Goal: Information Seeking & Learning: Check status

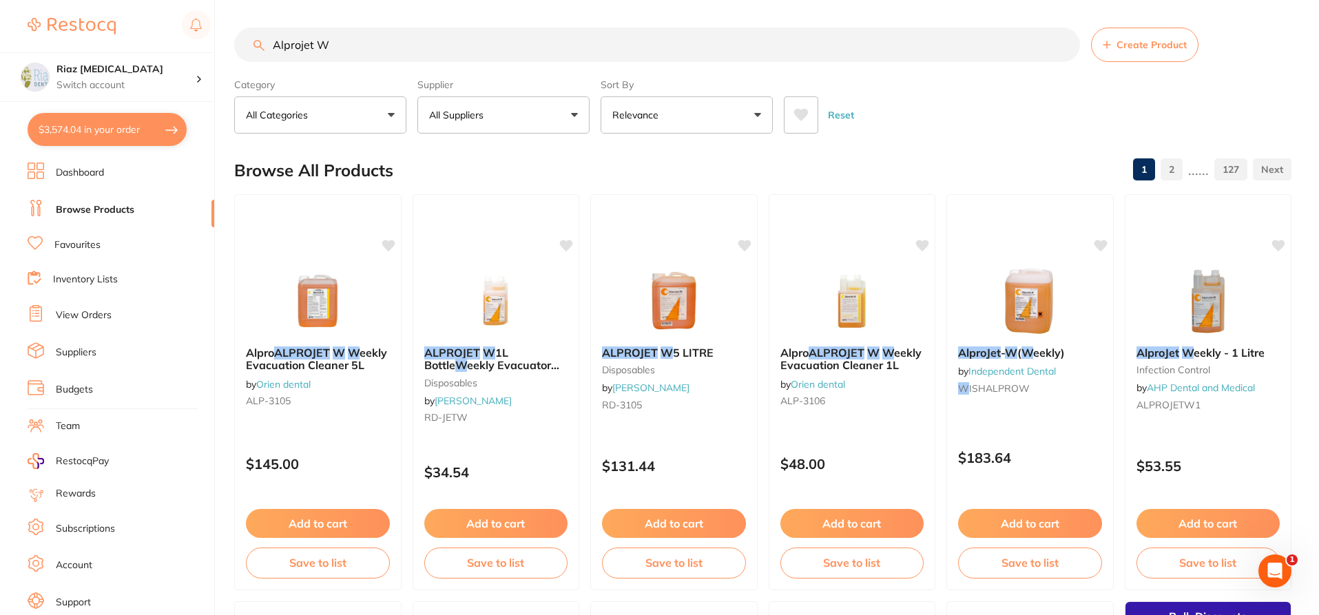
scroll to position [1, 0]
drag, startPoint x: 348, startPoint y: 59, endPoint x: 261, endPoint y: 59, distance: 86.8
click at [261, 59] on input "Alprojet W" at bounding box center [657, 45] width 846 height 34
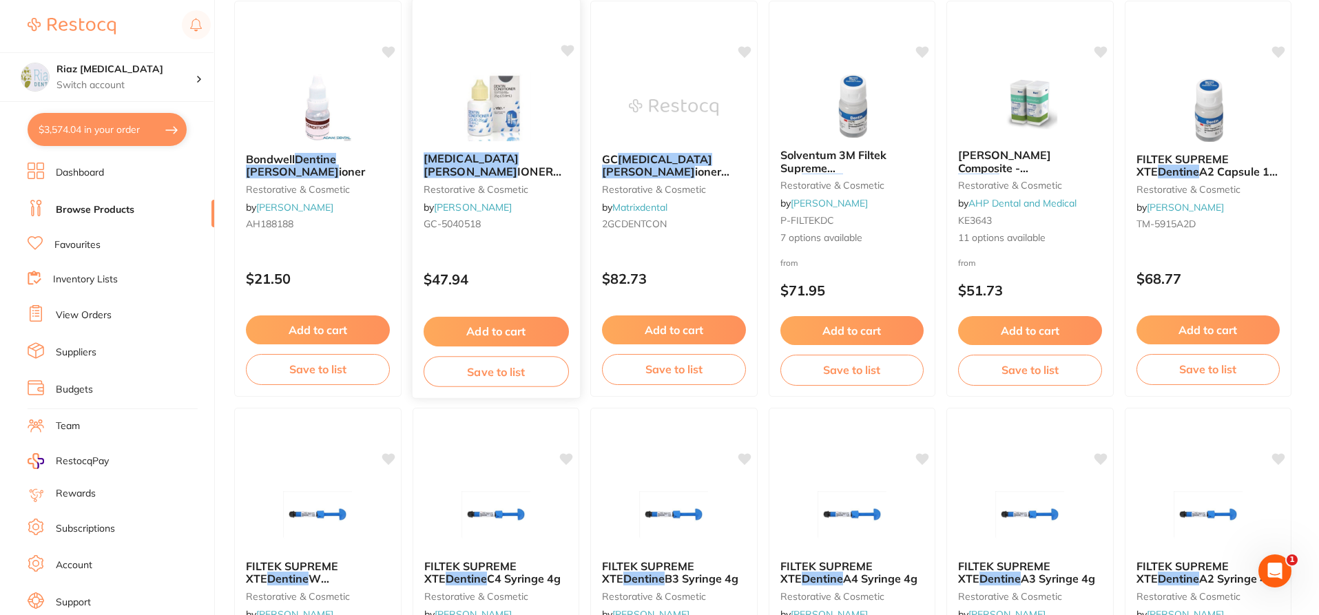
scroll to position [138, 0]
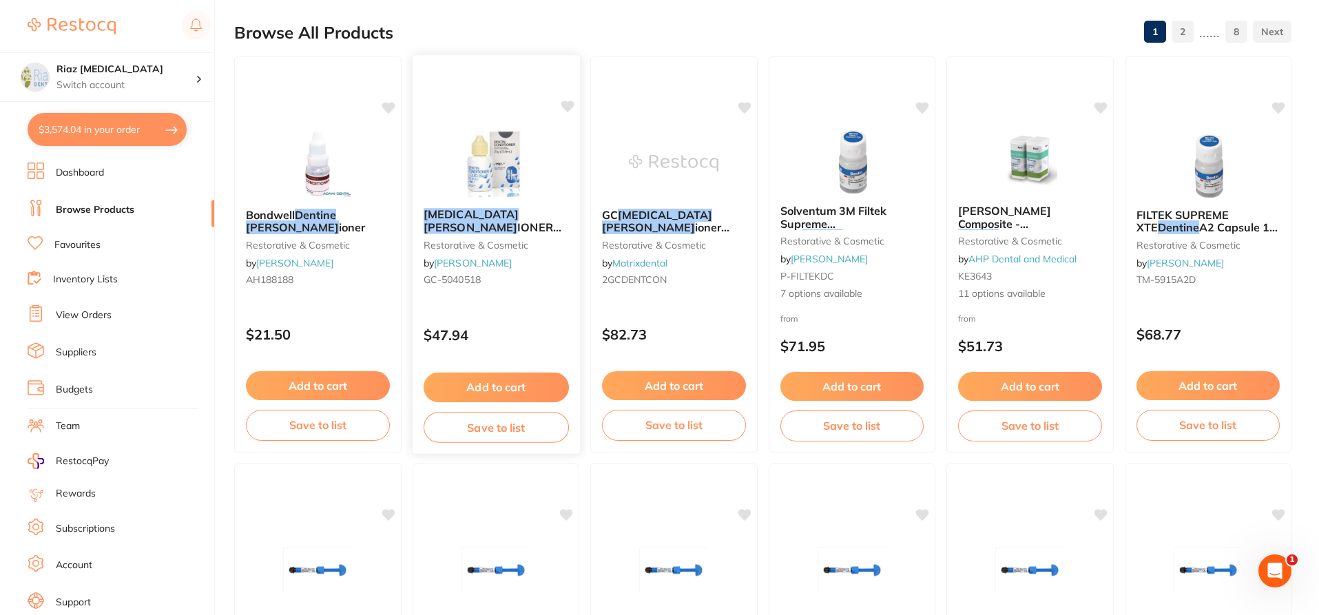
type input "dentine [PERSON_NAME]"
click at [482, 379] on button "Add to cart" at bounding box center [495, 388] width 145 height 30
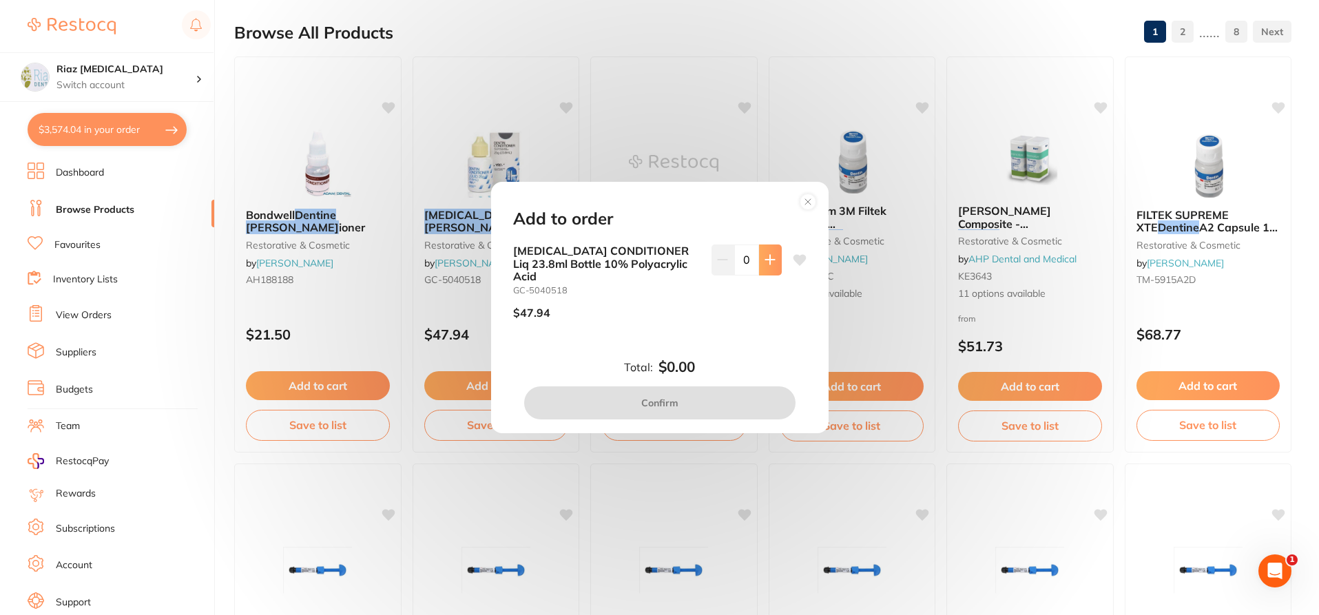
scroll to position [0, 0]
click at [771, 265] on icon at bounding box center [770, 259] width 11 height 11
type input "1"
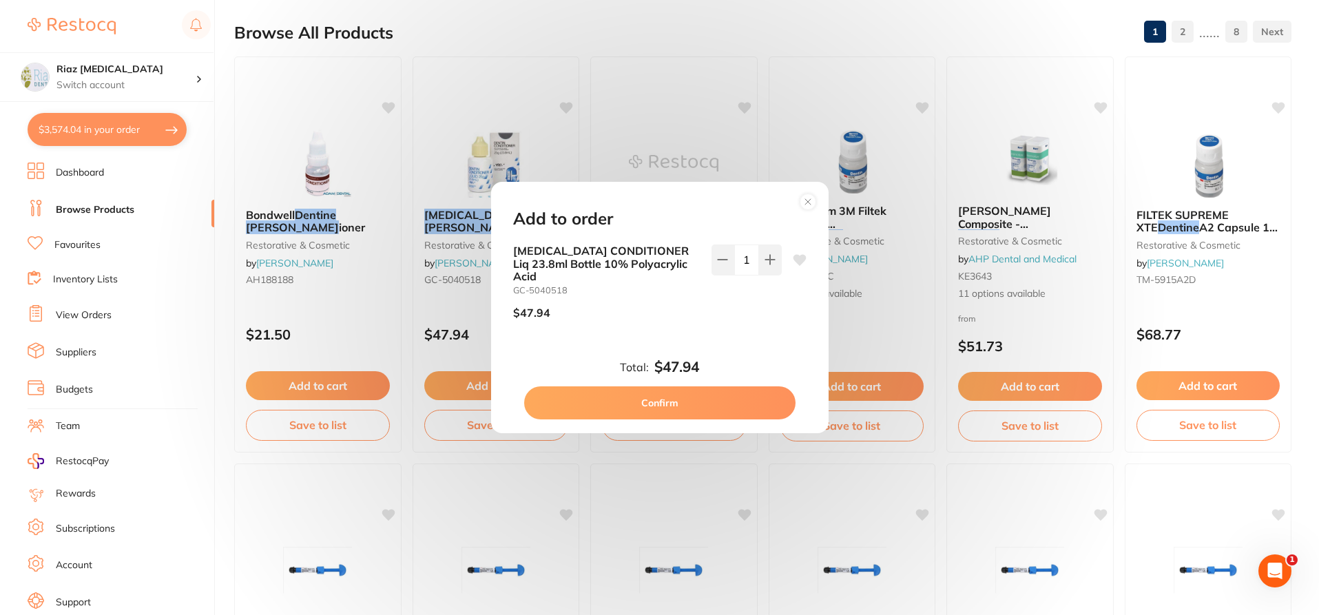
click at [684, 391] on button "Confirm" at bounding box center [659, 402] width 271 height 33
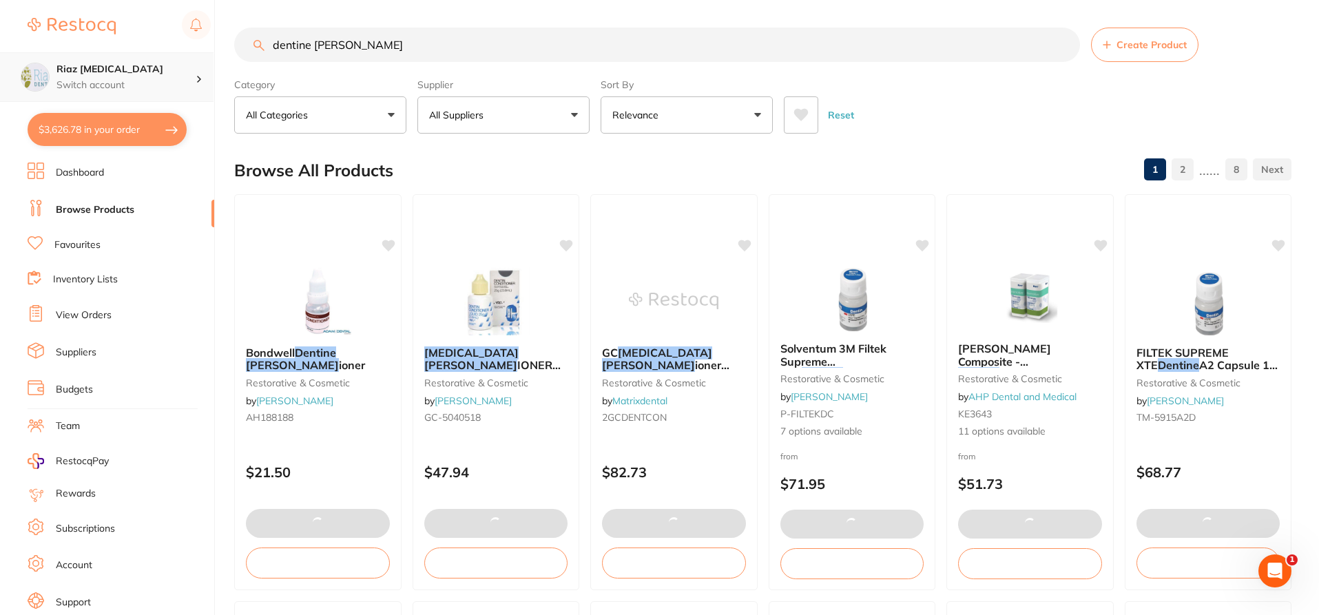
scroll to position [1, 0]
drag, startPoint x: 366, startPoint y: 50, endPoint x: 208, endPoint y: 55, distance: 158.5
click at [208, 55] on div "$3,626.78 Riaz [MEDICAL_DATA] Switch account Riaz [MEDICAL_DATA] $3,626.78 in y…" at bounding box center [659, 307] width 1319 height 615
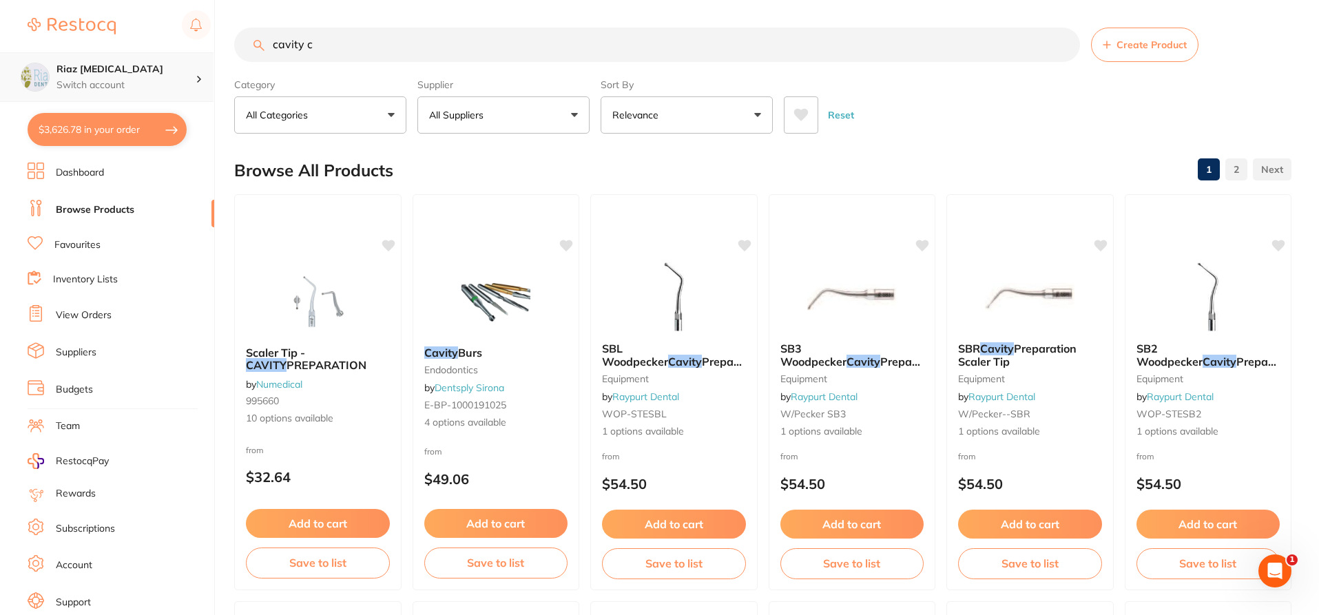
scroll to position [0, 0]
type input "cavity [PERSON_NAME]"
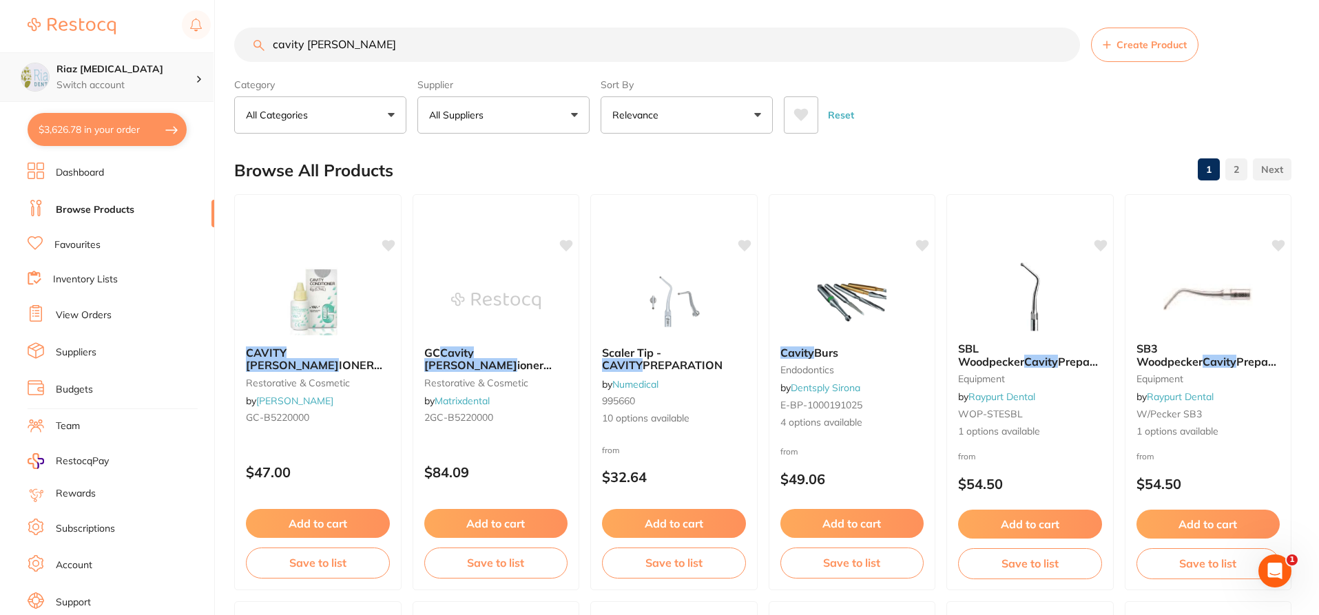
scroll to position [1, 0]
drag, startPoint x: 273, startPoint y: 51, endPoint x: 169, endPoint y: 59, distance: 103.7
click at [169, 59] on div "$3,626.78 Riaz [MEDICAL_DATA] Switch account Riaz [MEDICAL_DATA] $3,626.78 in y…" at bounding box center [659, 307] width 1319 height 615
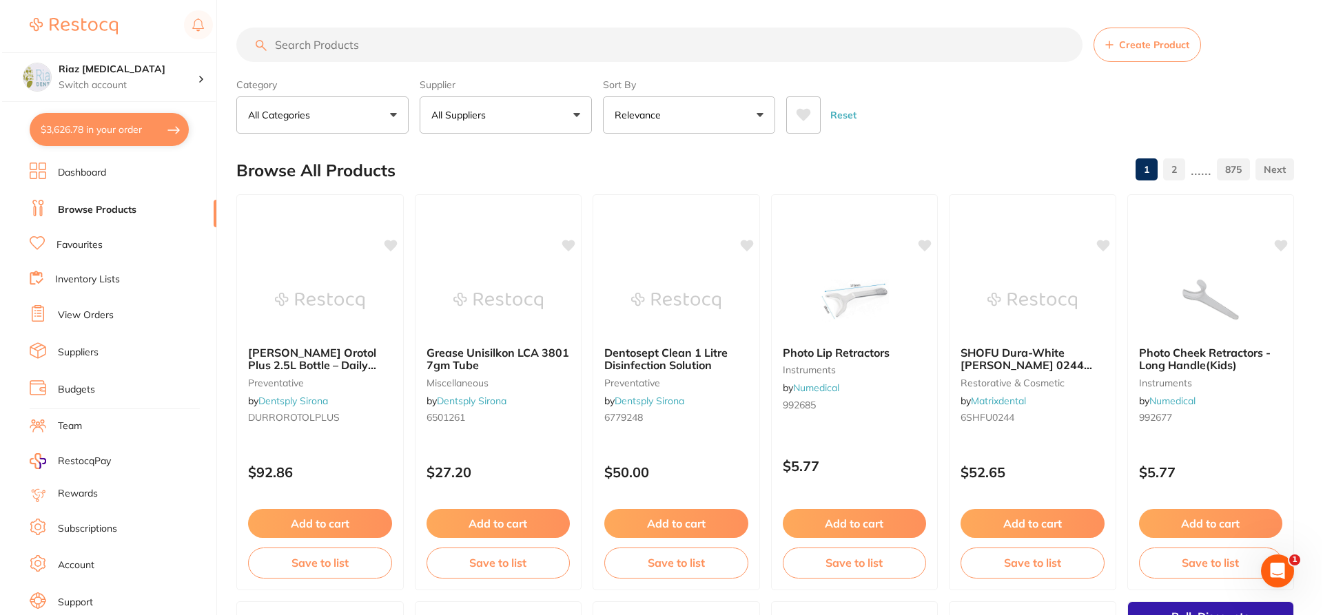
scroll to position [0, 0]
click at [99, 132] on button "$3,626.78 in your order" at bounding box center [107, 129] width 159 height 33
checkbox input "true"
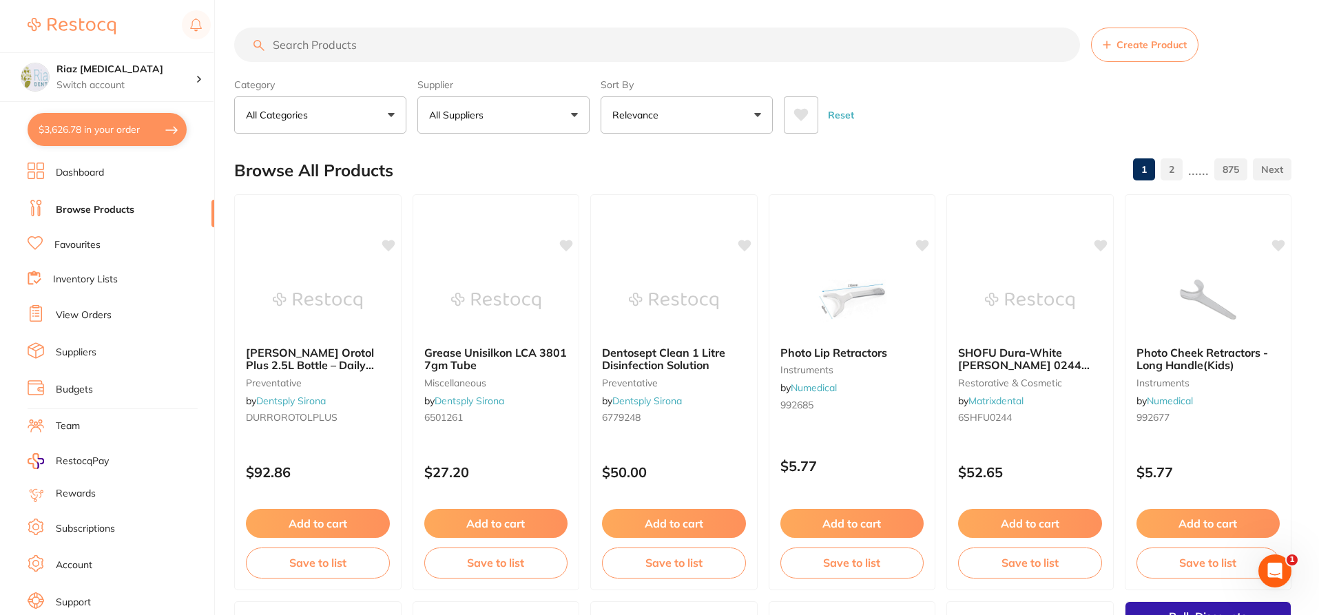
checkbox input "true"
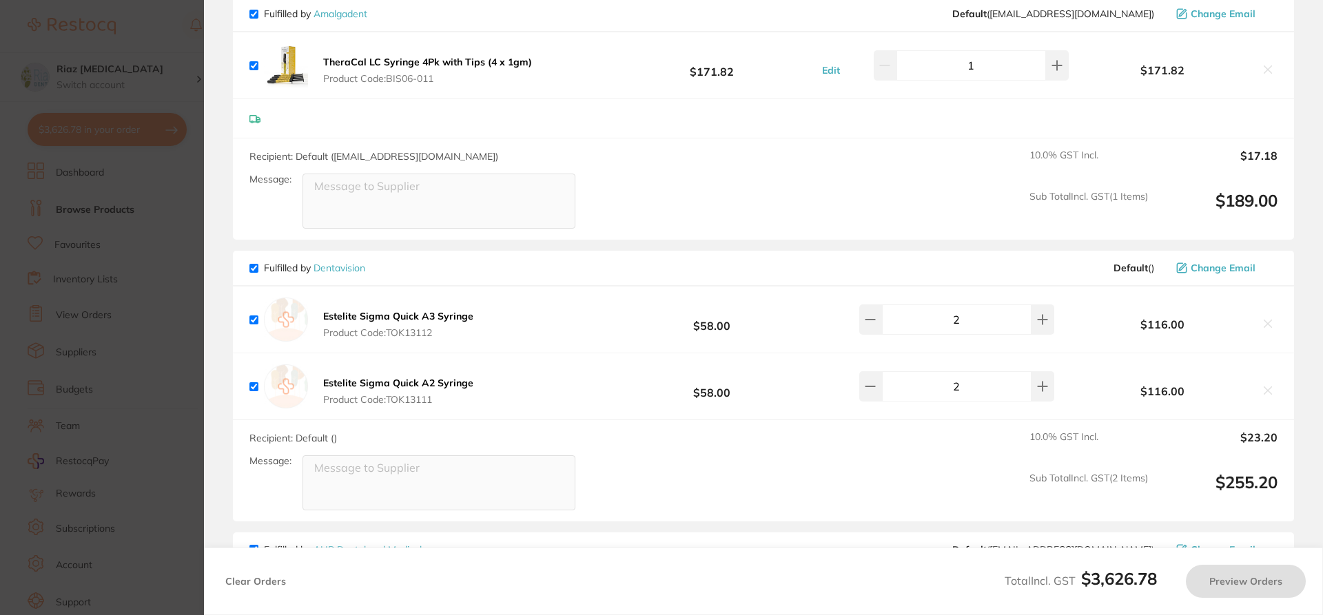
scroll to position [689, 0]
drag, startPoint x: 164, startPoint y: 249, endPoint x: 174, endPoint y: 269, distance: 23.1
click at [164, 249] on section "Update RRP Set your pre negotiated price for this item. Item Agreed RRP (excl. …" at bounding box center [661, 307] width 1323 height 615
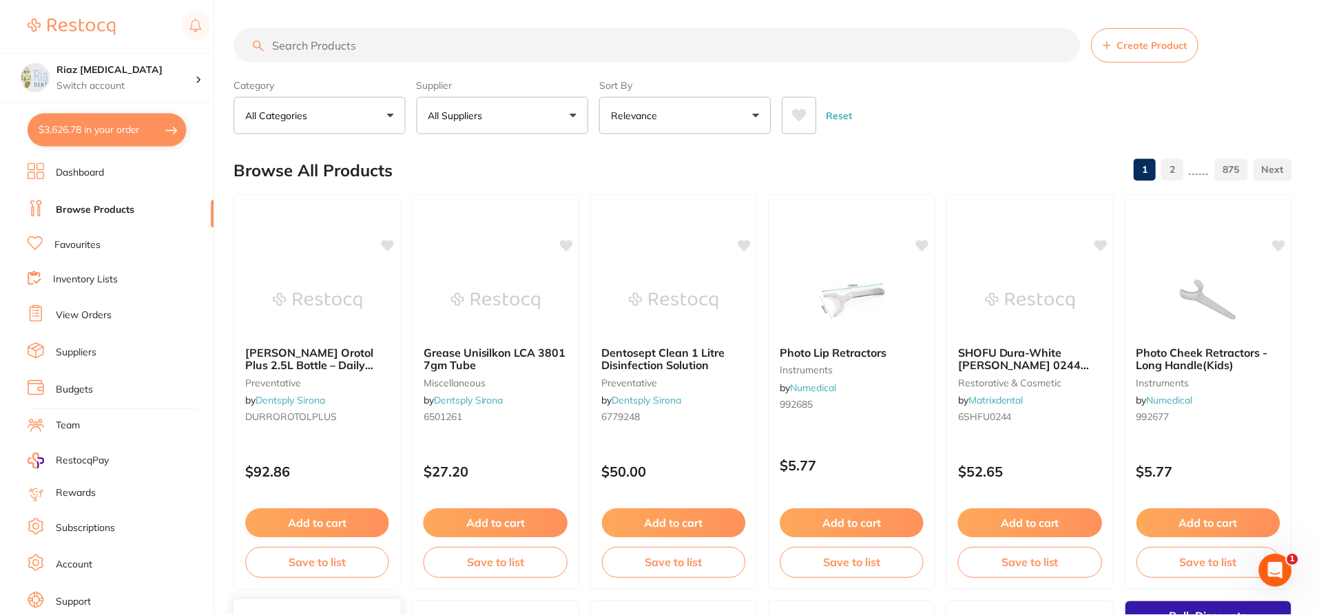
scroll to position [12, 0]
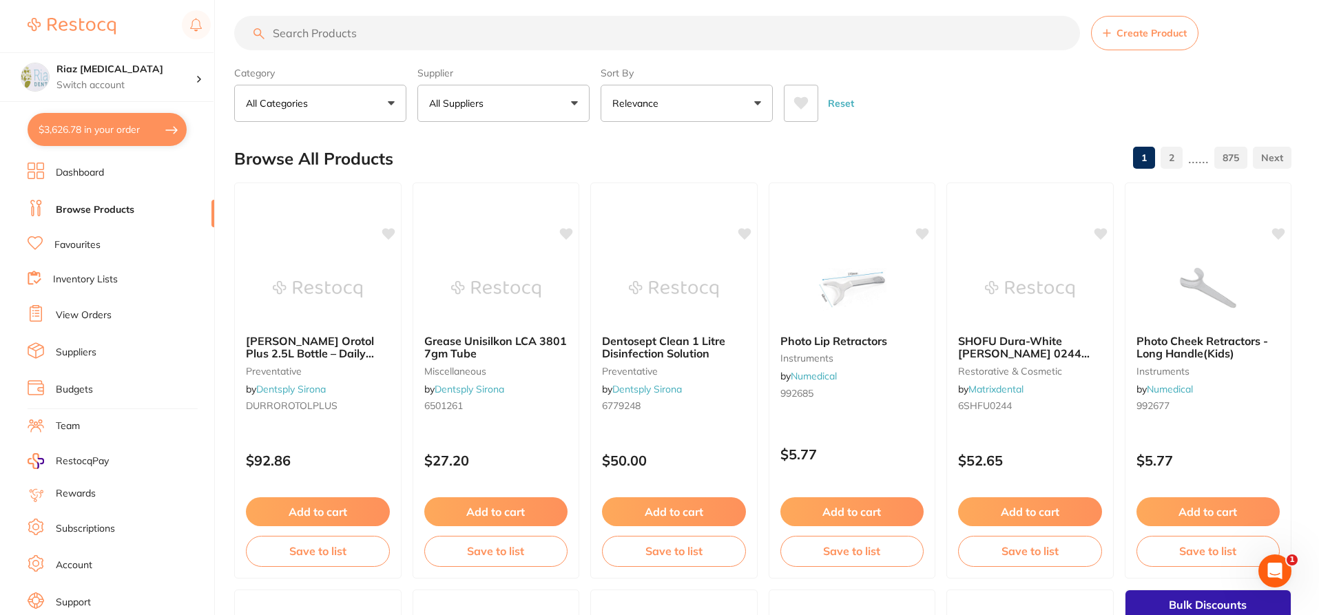
click at [119, 110] on section "Riaz [MEDICAL_DATA] Switch account Riaz [MEDICAL_DATA] $3,626.78 in your order …" at bounding box center [107, 307] width 215 height 615
click at [120, 130] on button "$3,626.78 in your order" at bounding box center [107, 129] width 159 height 33
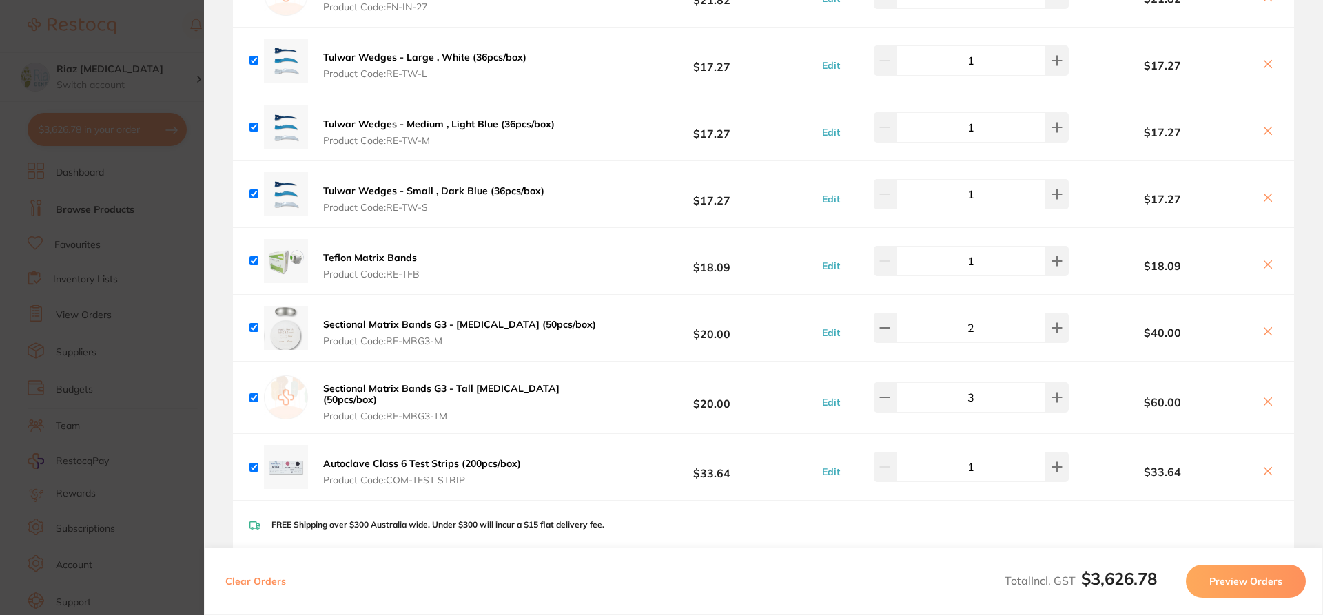
scroll to position [4684, 0]
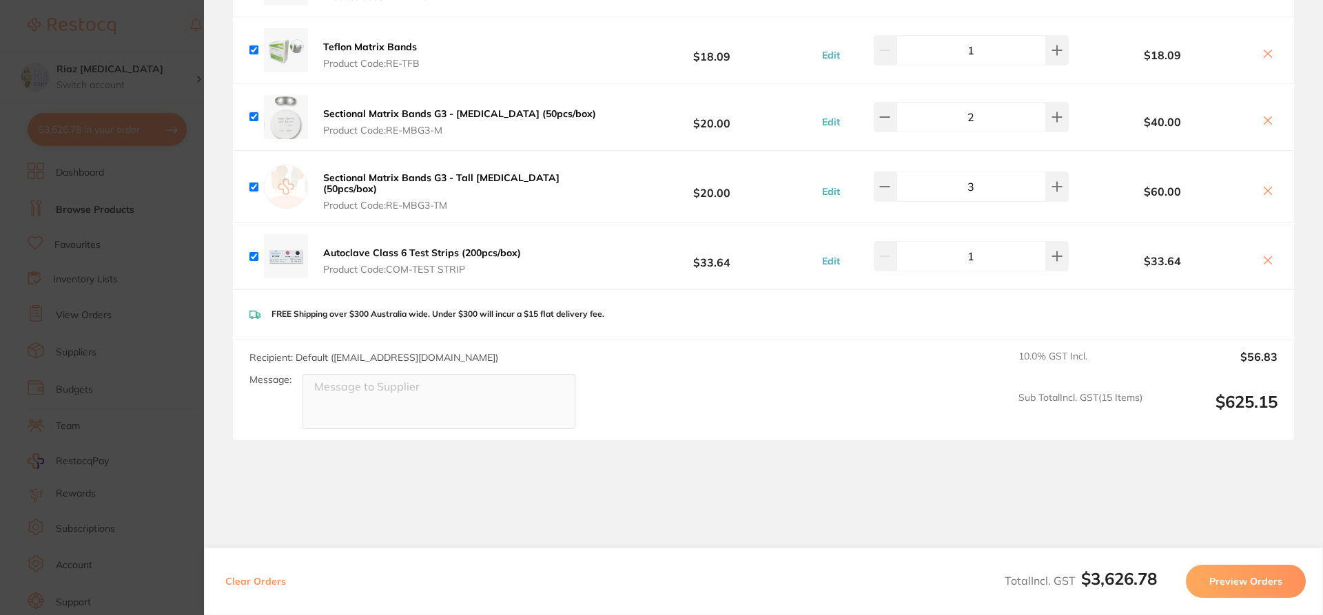
click at [185, 350] on section "Update RRP Set your pre negotiated price for this item. Item Agreed RRP (excl. …" at bounding box center [661, 307] width 1323 height 615
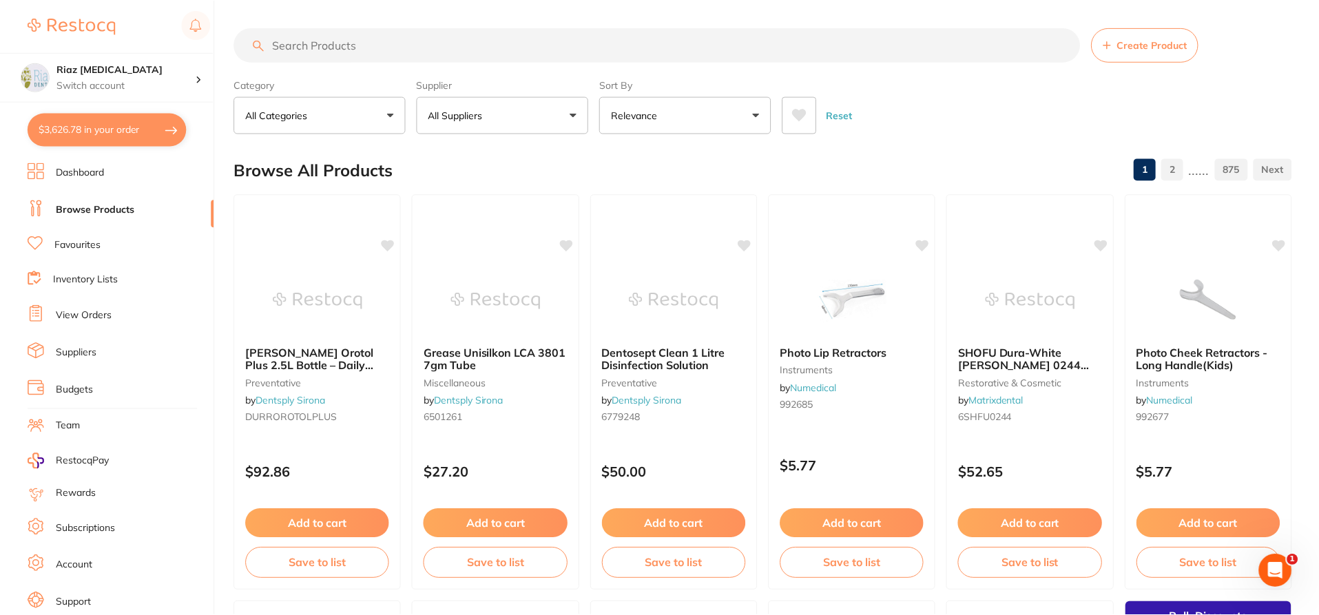
scroll to position [12, 0]
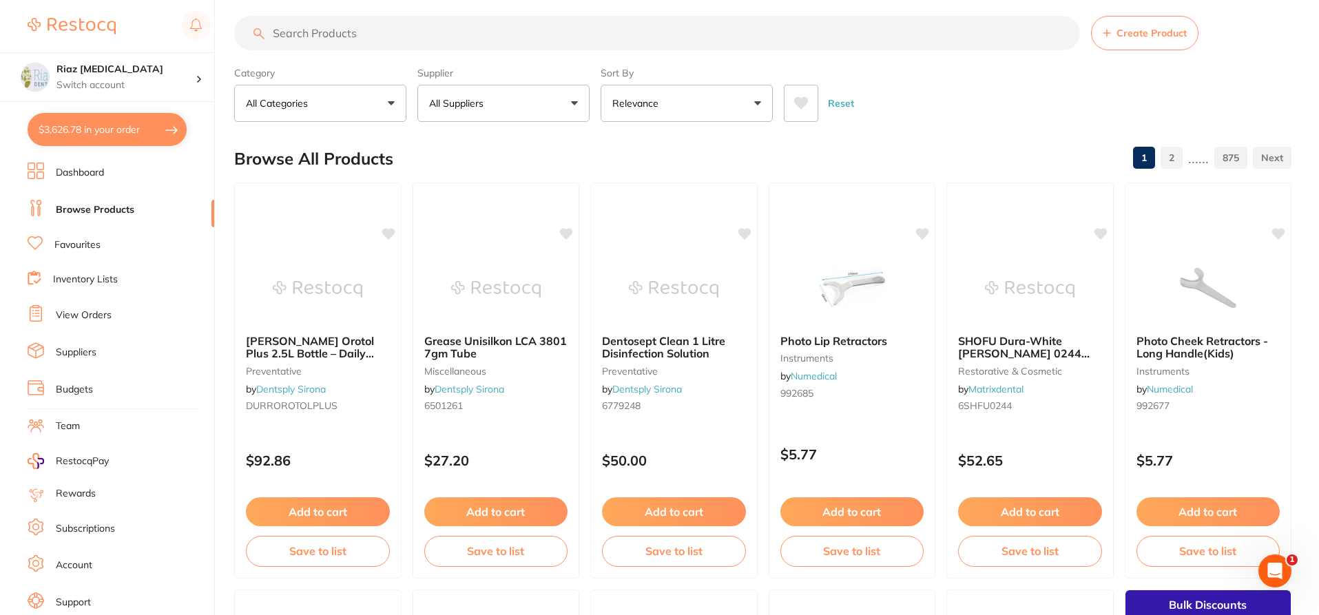
click at [451, 98] on p "All Suppliers" at bounding box center [459, 103] width 60 height 14
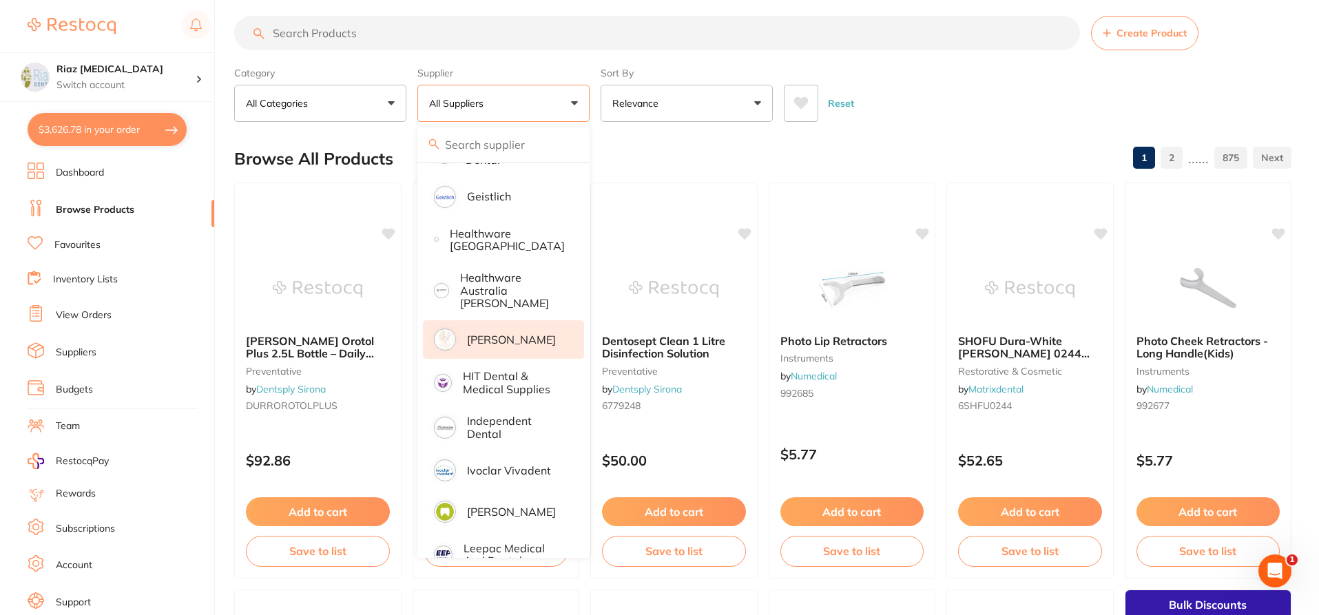
scroll to position [620, 0]
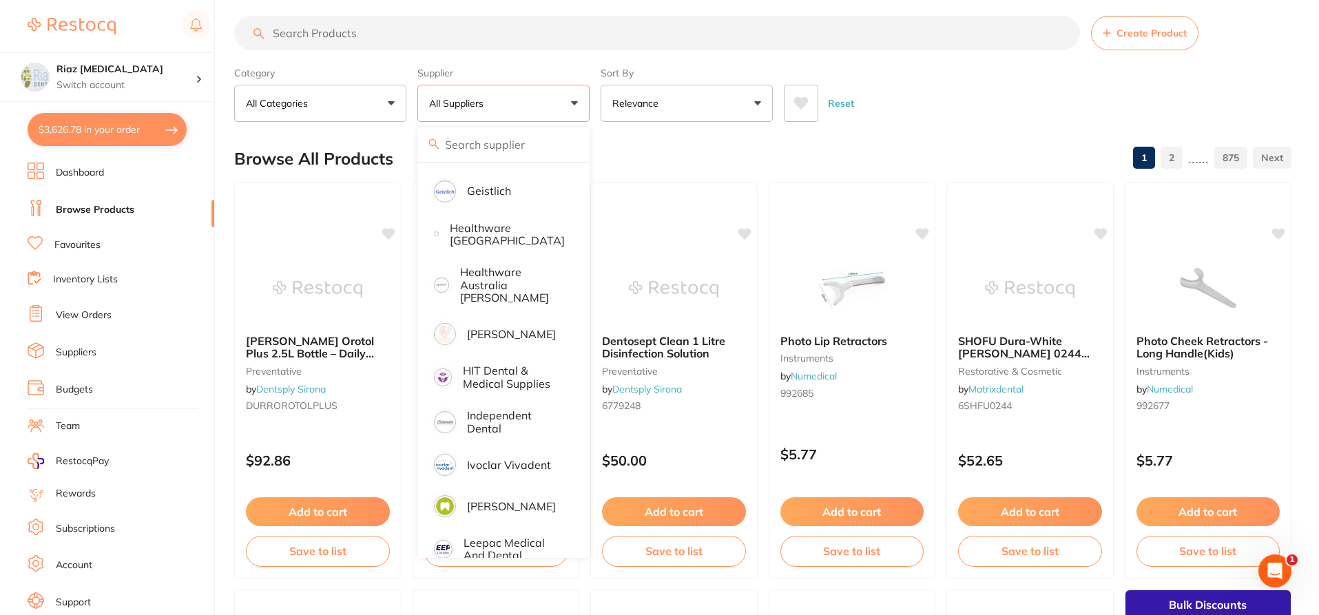
click at [80, 310] on link "View Orders" at bounding box center [84, 316] width 56 height 14
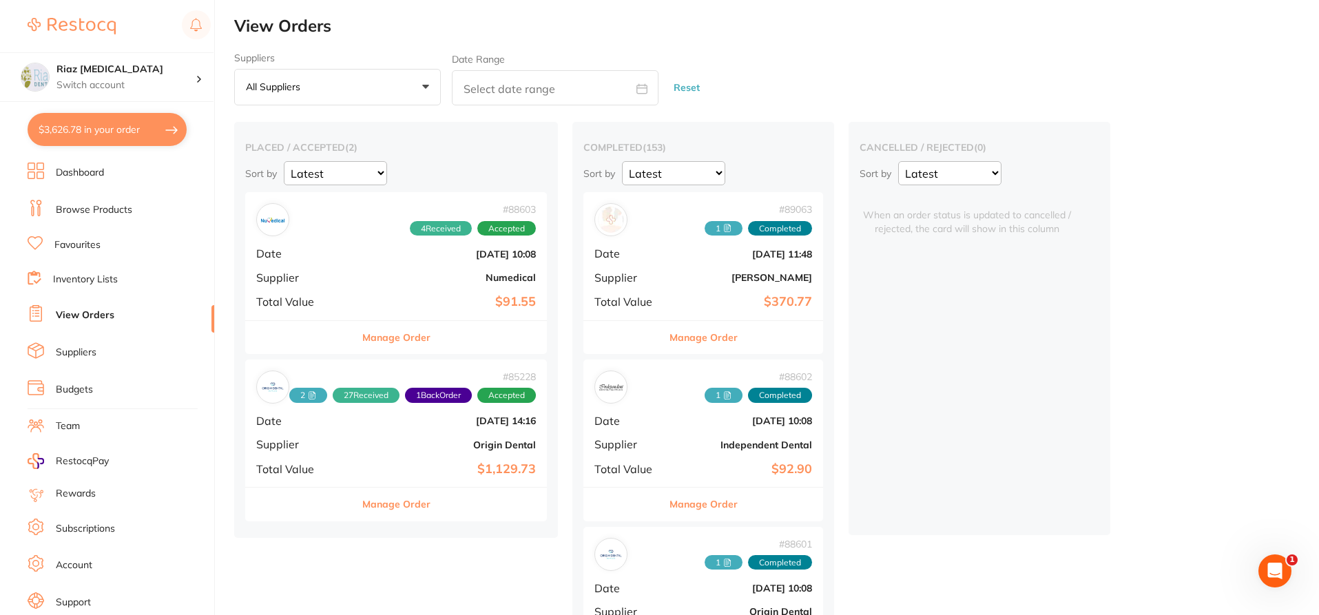
click at [728, 286] on div "# 89063 1 Completed Date [DATE] 11:48 Supplier [PERSON_NAME] Total Value $370.77" at bounding box center [703, 255] width 240 height 127
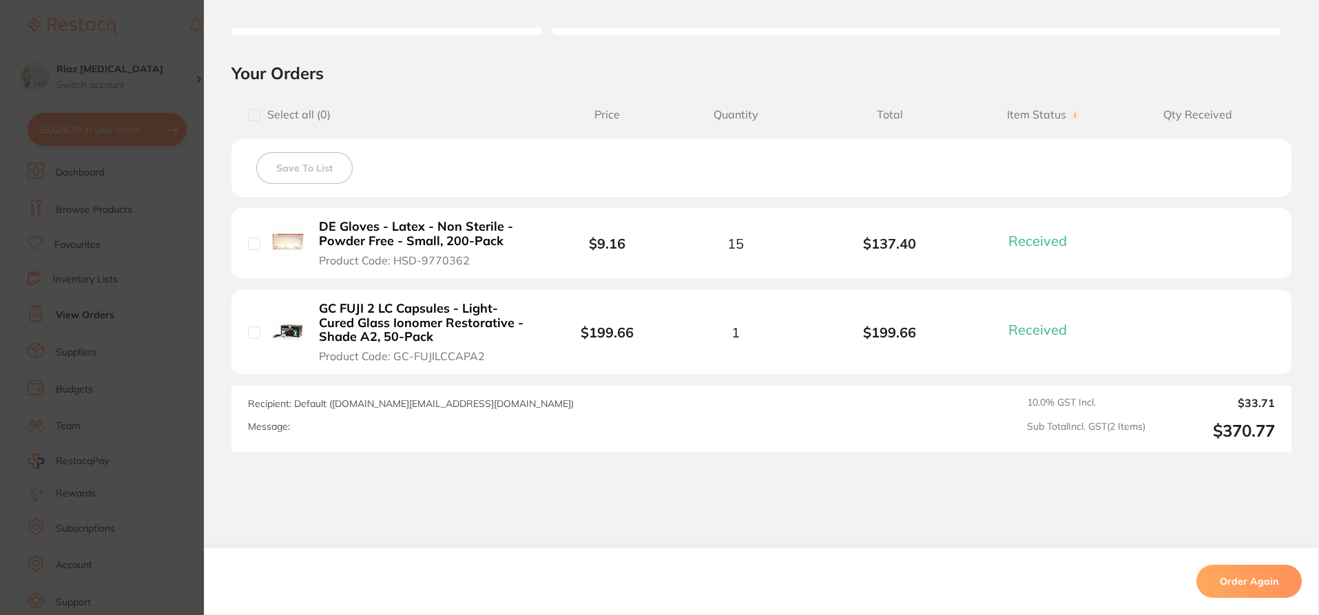
drag, startPoint x: 197, startPoint y: 189, endPoint x: 174, endPoint y: 186, distance: 22.9
click at [187, 189] on section "Order ID: Restocq- 89063 Order Information 2 Received Completed Order Order Dat…" at bounding box center [659, 307] width 1319 height 615
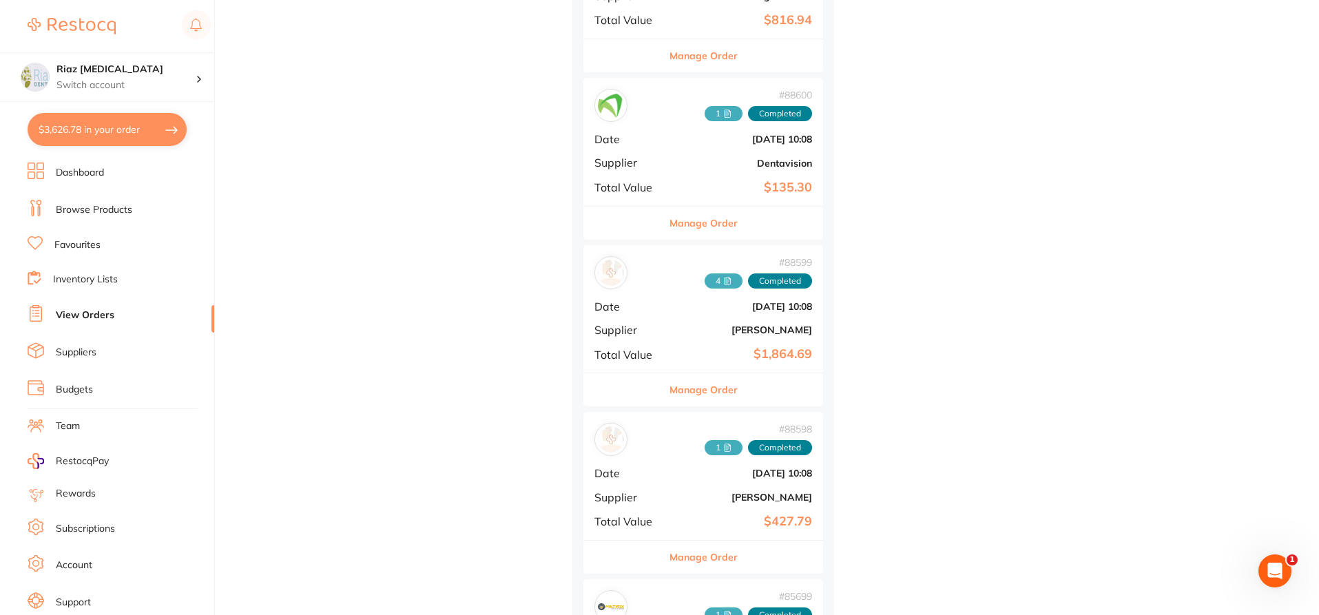
scroll to position [620, 0]
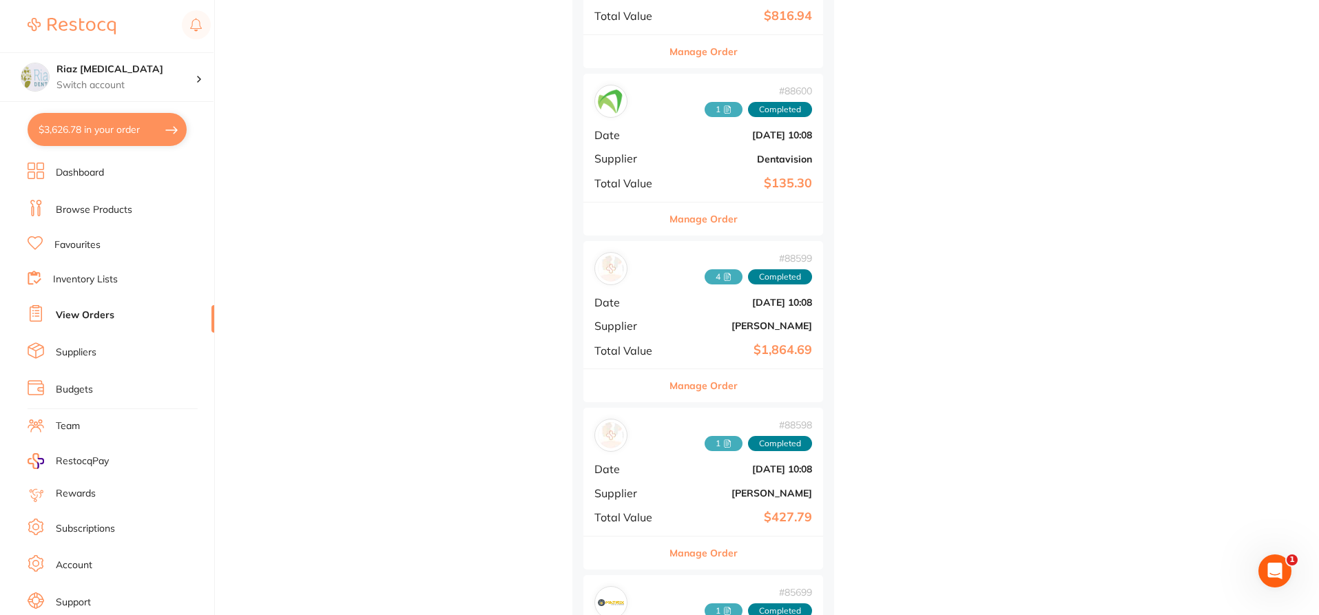
click at [671, 293] on div "# 88599 4 Completed Date [DATE] 10:08 Supplier [PERSON_NAME] Total Value $1,864…" at bounding box center [703, 304] width 240 height 127
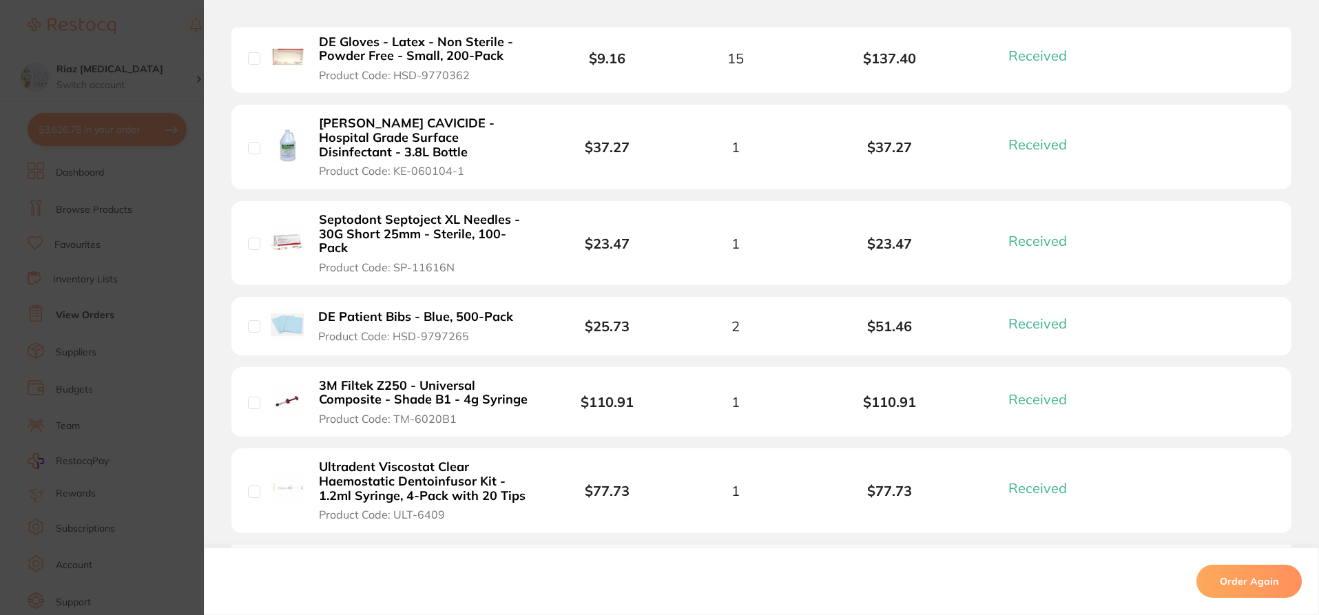
scroll to position [1929, 0]
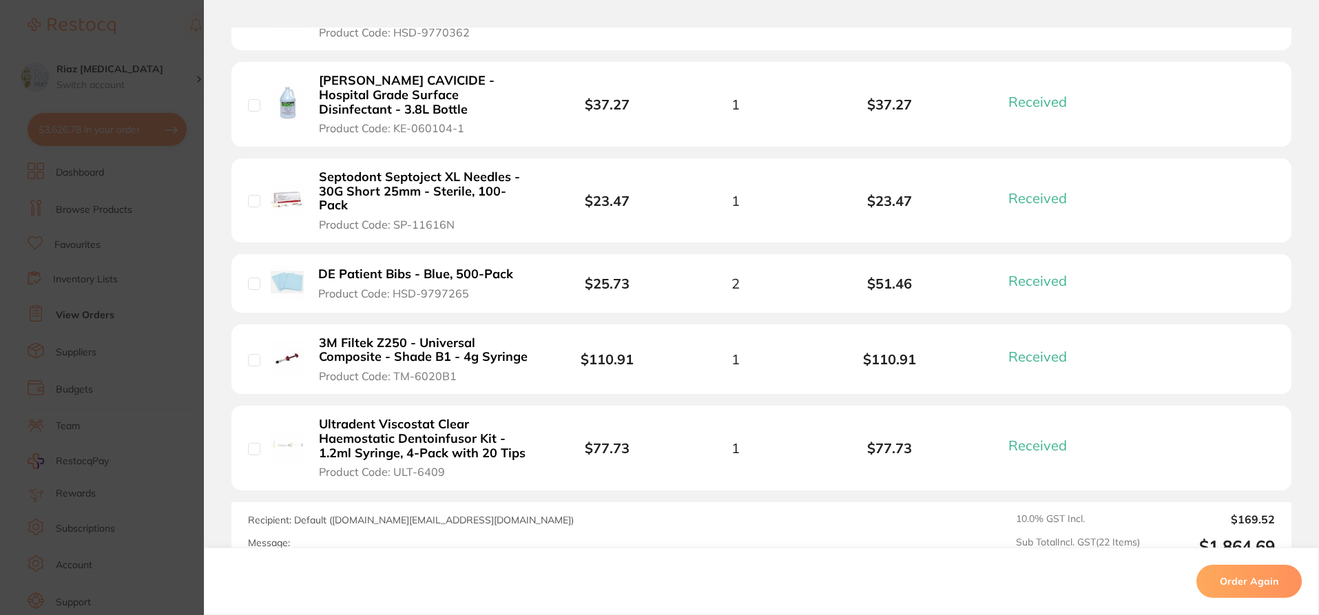
click at [177, 270] on section "Order ID: Restocq- 88599 Order Information 22 Received Completed Order Order Da…" at bounding box center [659, 307] width 1319 height 615
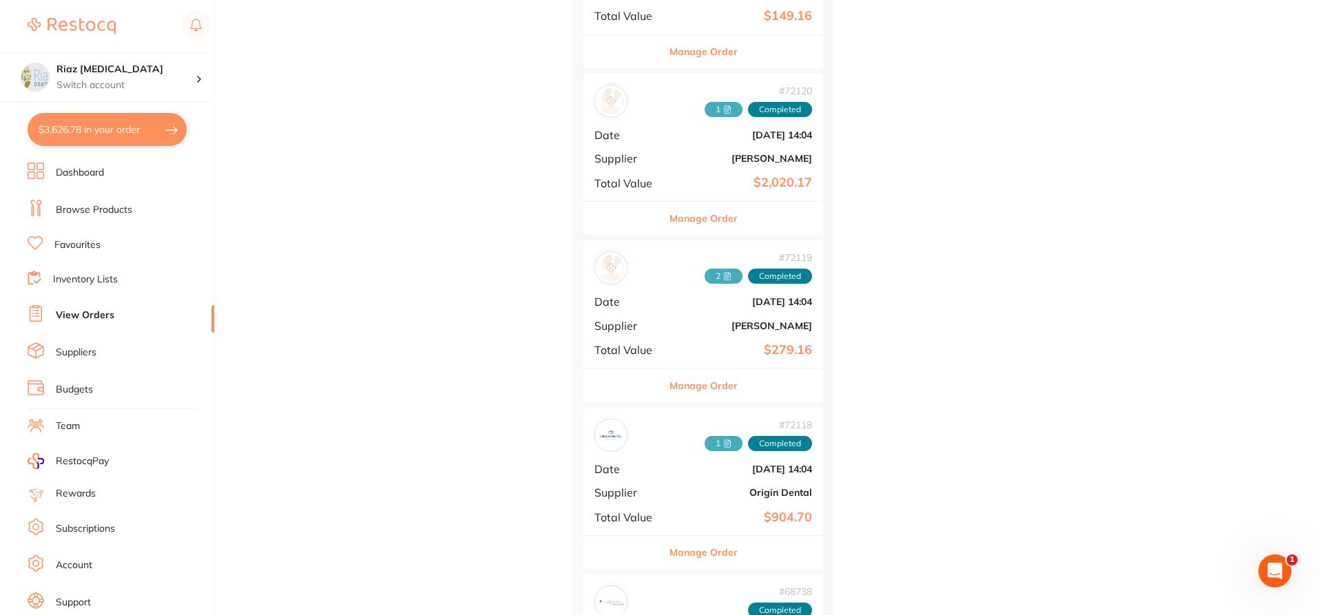
scroll to position [6131, 0]
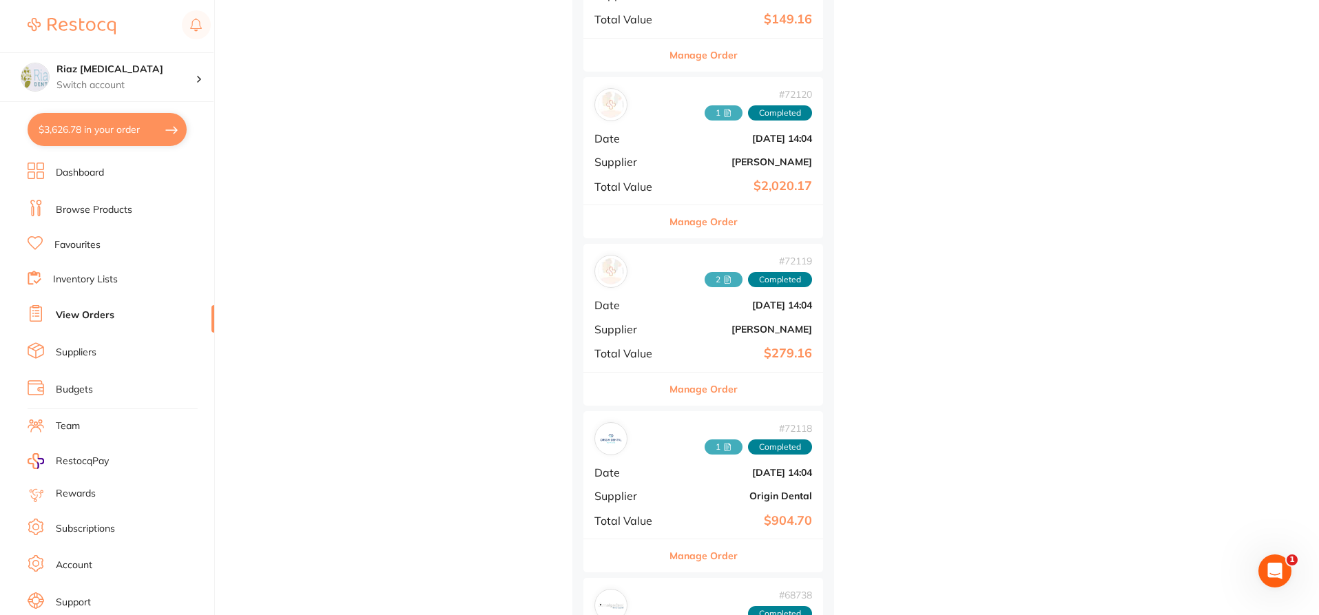
click at [707, 152] on div "# 72120 1 Completed Date [DATE] 14:04 Supplier [PERSON_NAME] Total Value $2,020…" at bounding box center [703, 140] width 240 height 127
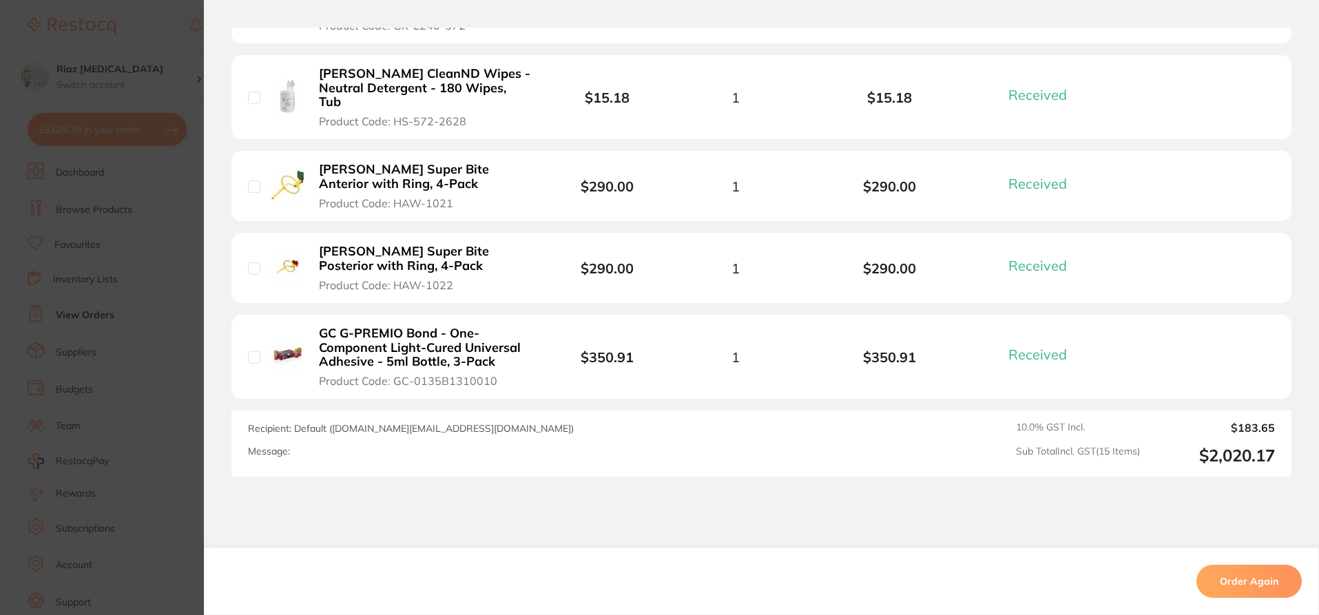
scroll to position [1378, 0]
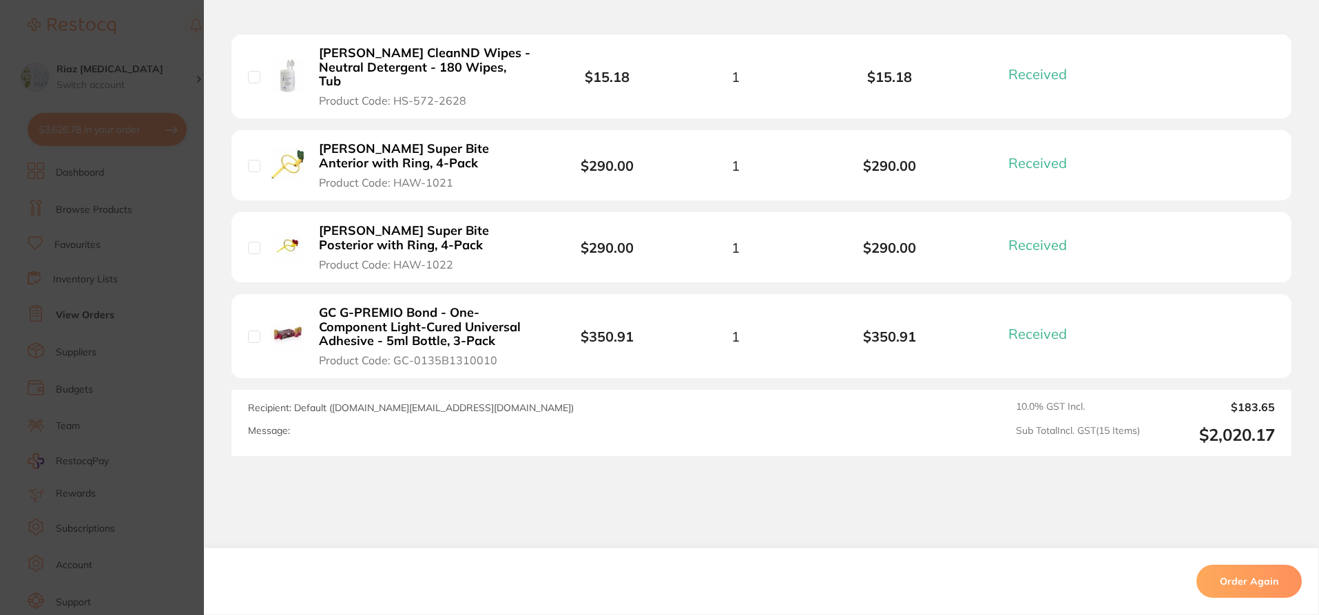
click at [138, 242] on section "Order ID: Restocq- 72120 Order Information 15 Received Completed Order Order Da…" at bounding box center [659, 307] width 1319 height 615
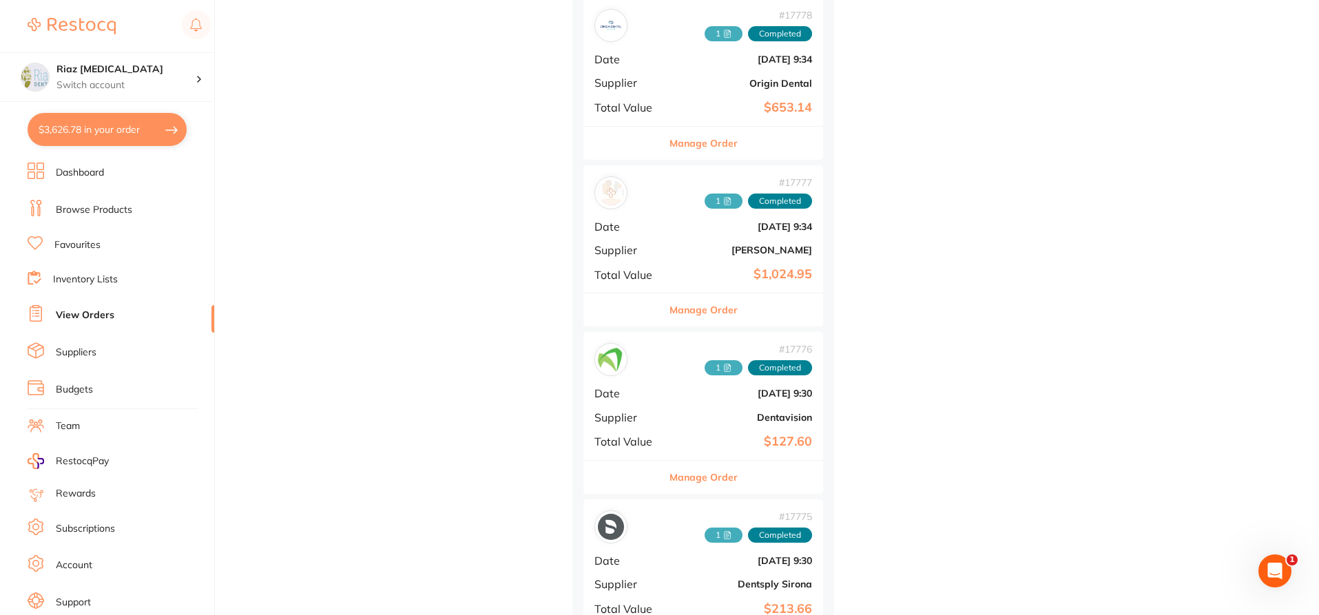
scroll to position [24744, 0]
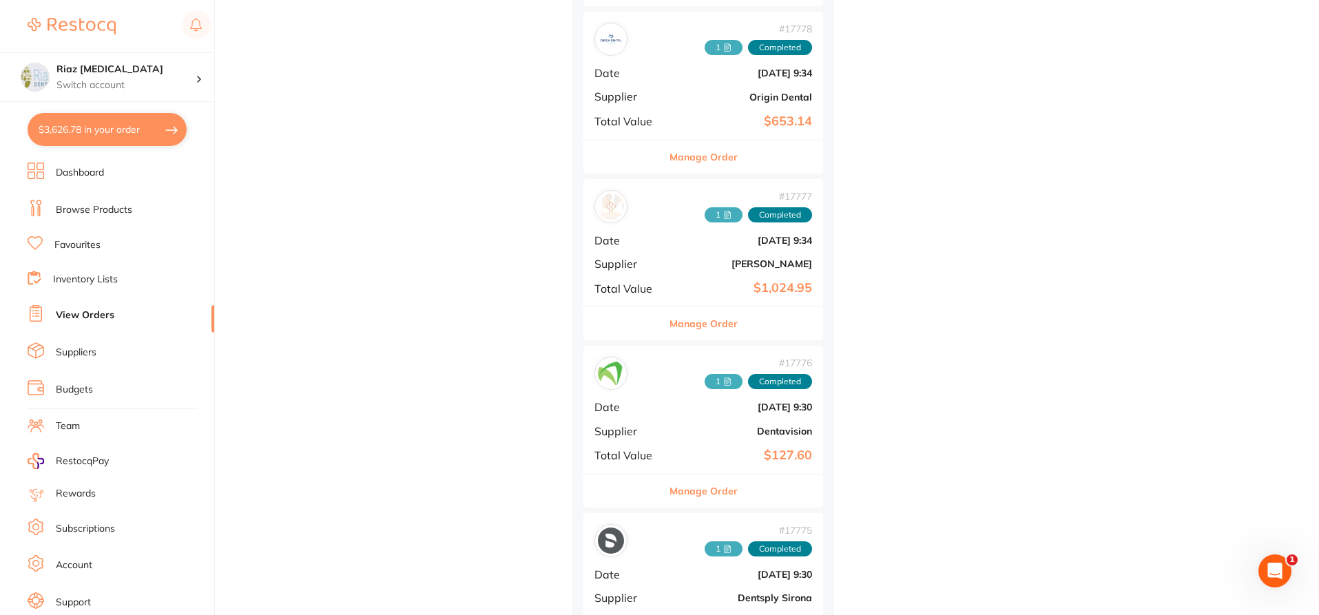
click at [670, 255] on div "# 17777 1 Completed Date [DATE] 9:34 Supplier [PERSON_NAME] Total Value $1,024.…" at bounding box center [703, 242] width 240 height 127
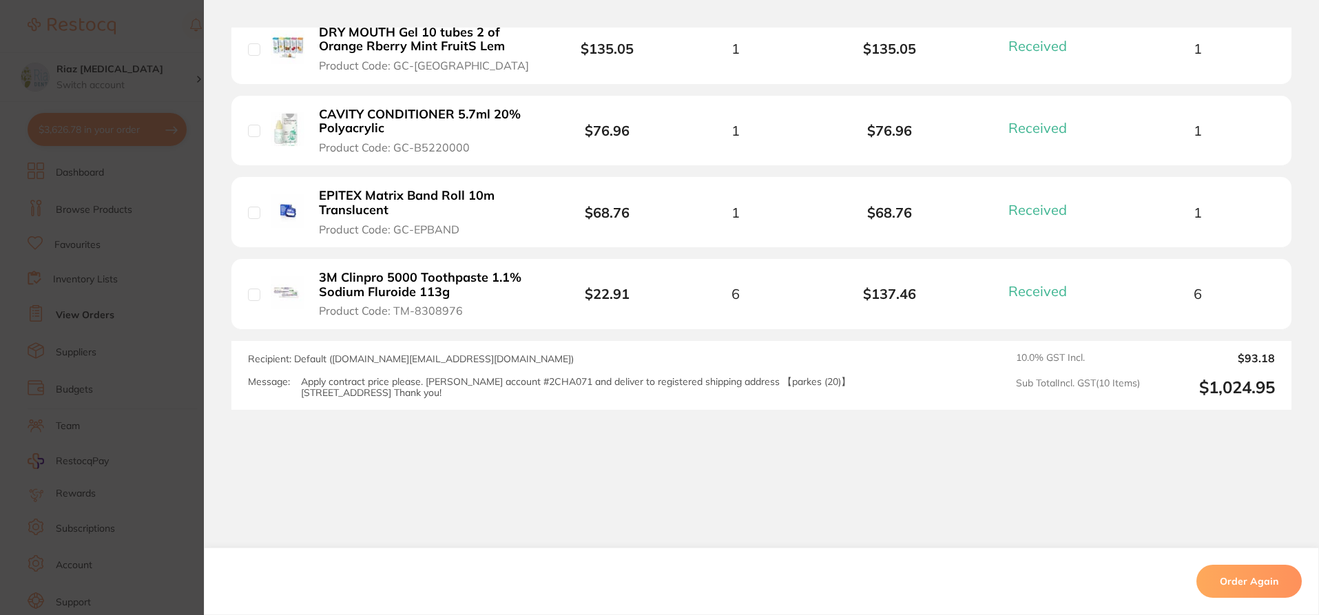
scroll to position [24813, 0]
click at [128, 304] on section "Order ID: Restocq- 17777 Order Information 10 Received Completed Order Order Da…" at bounding box center [659, 307] width 1319 height 615
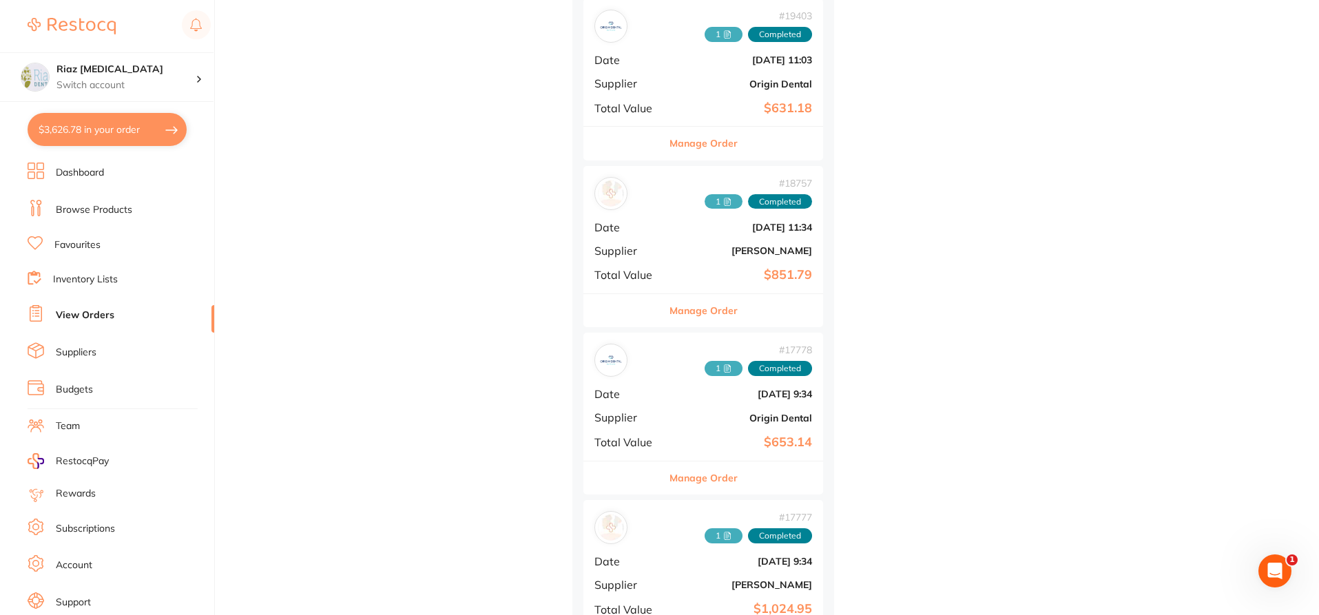
scroll to position [24400, 0]
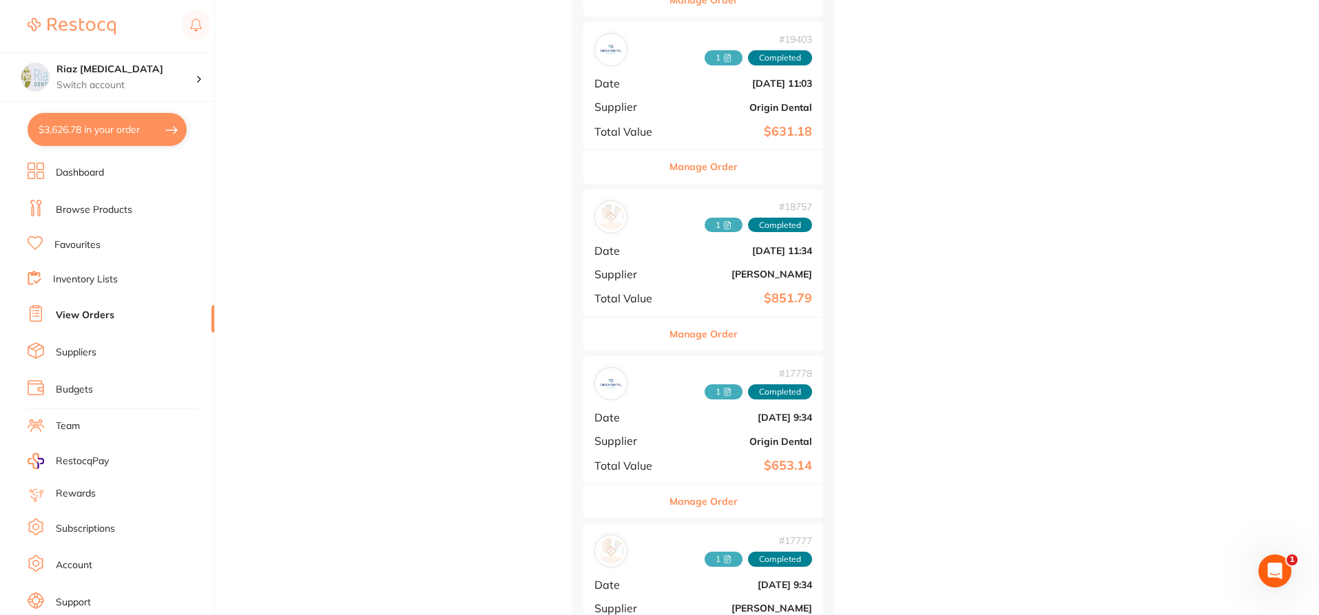
click at [684, 278] on b "[PERSON_NAME]" at bounding box center [743, 274] width 138 height 11
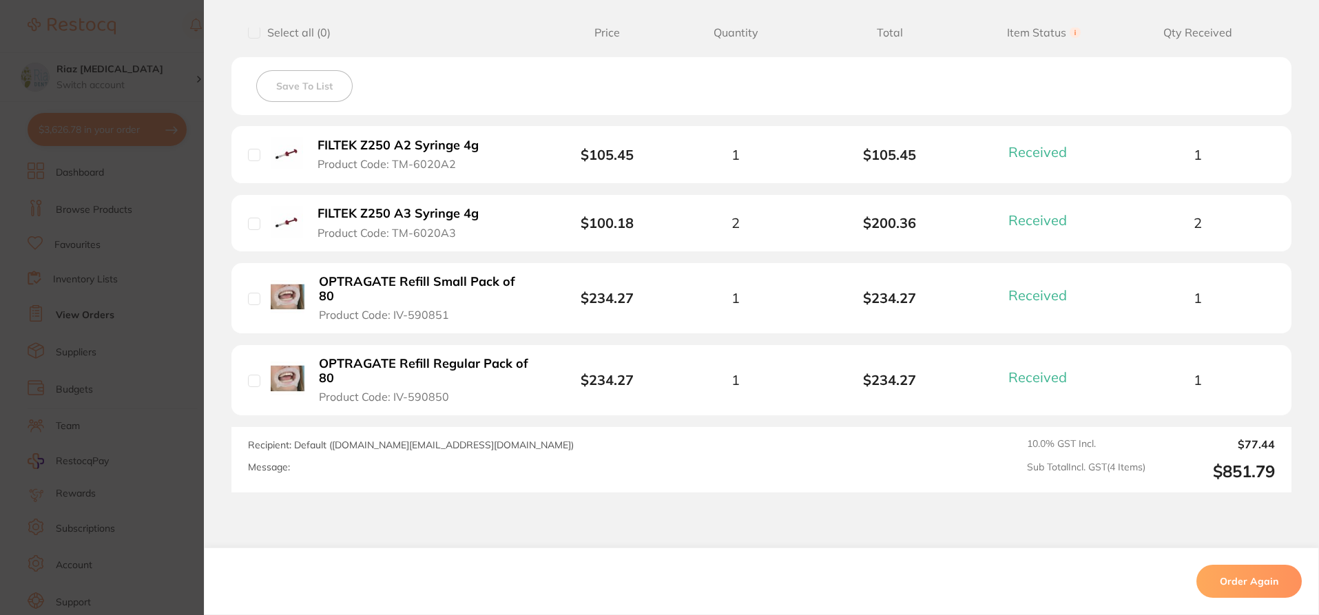
scroll to position [601, 0]
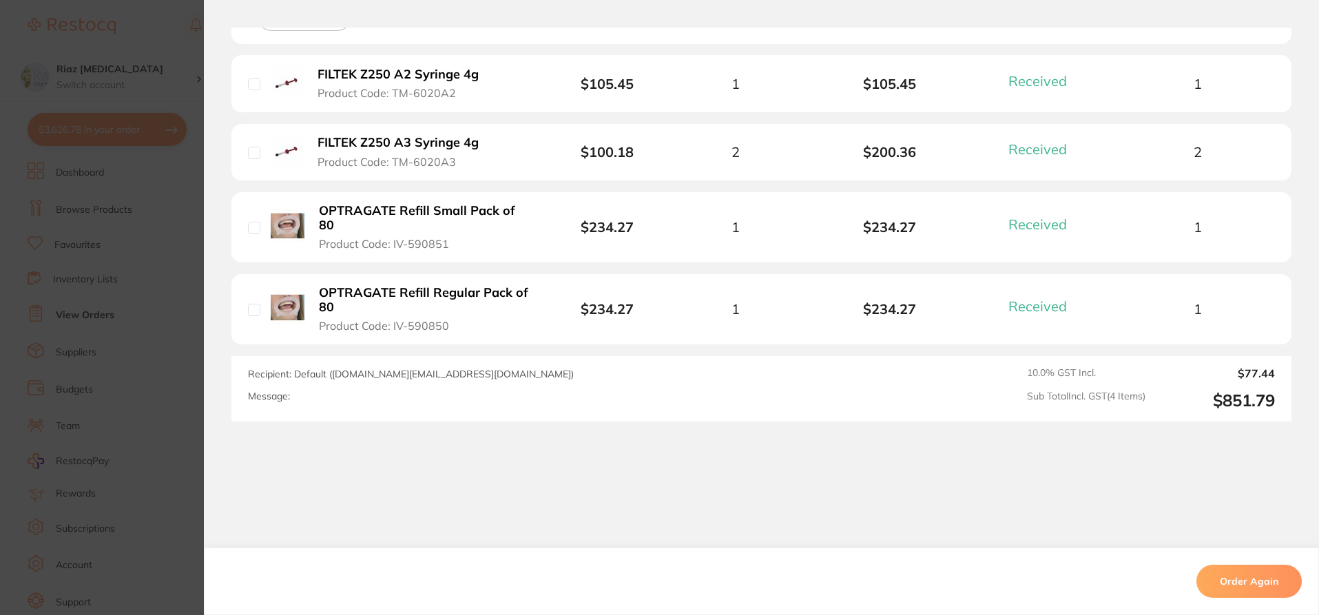
click at [138, 316] on section "Order ID: Restocq- 18757 Order Information 4 Received Completed Order Order Dat…" at bounding box center [659, 307] width 1319 height 615
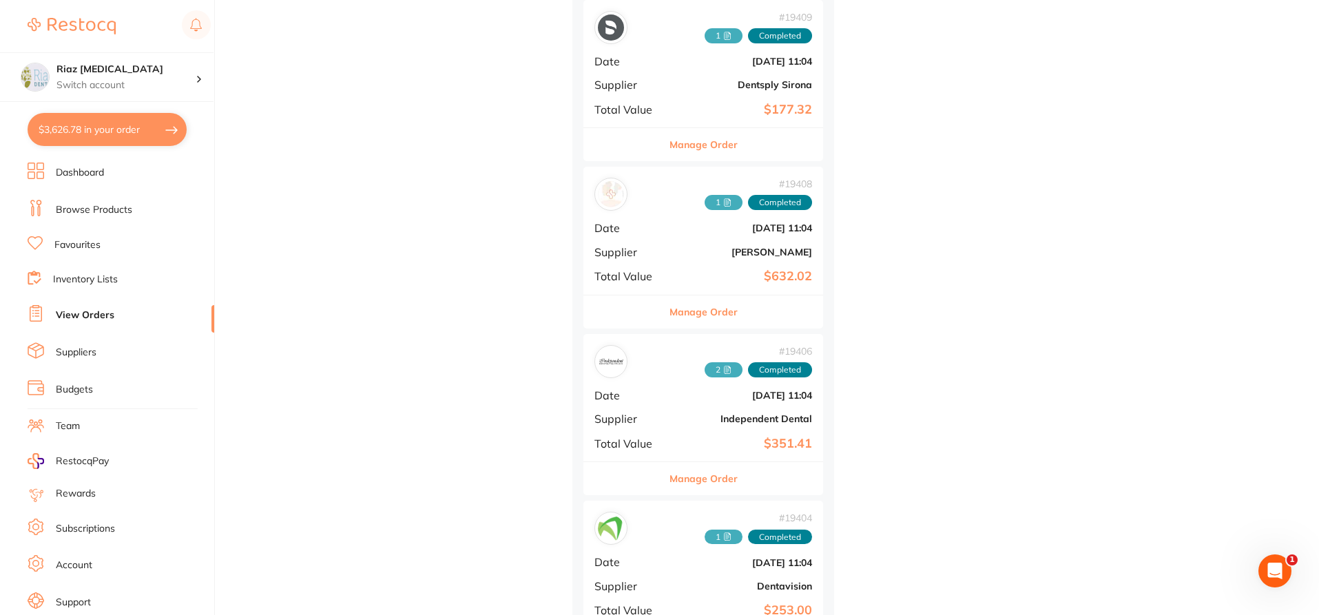
scroll to position [23711, 0]
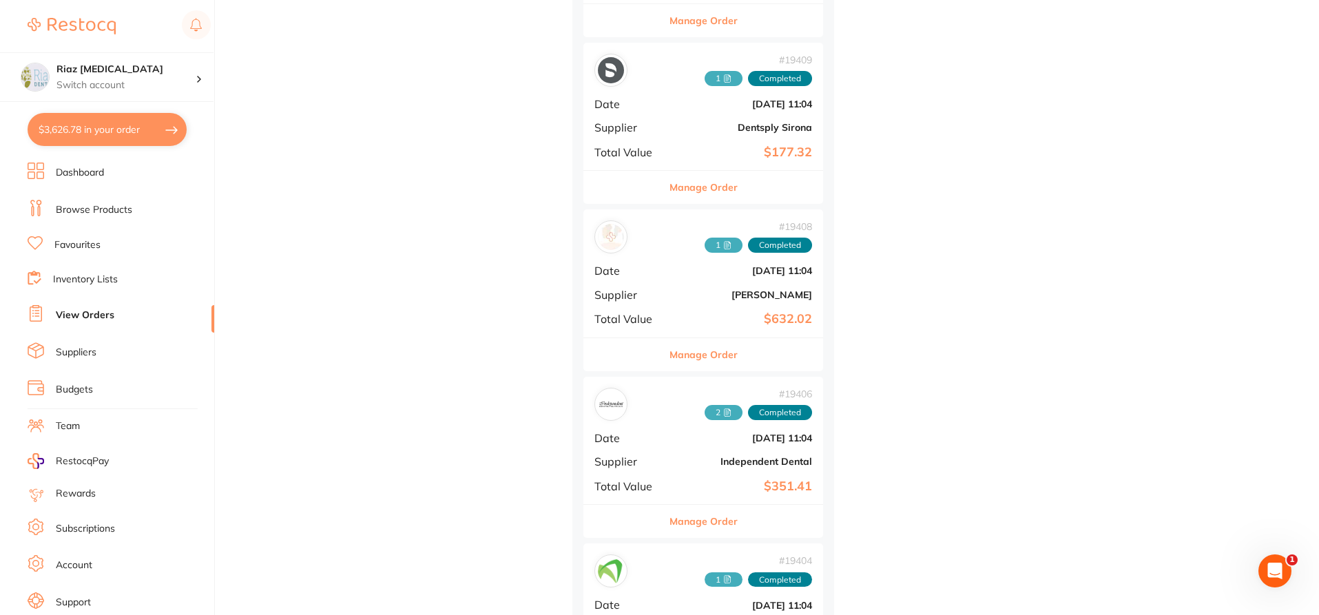
click at [671, 276] on div "# 19408 1 Completed Date [DATE] 11:04 Supplier [PERSON_NAME] Total Value $632.02" at bounding box center [703, 272] width 240 height 127
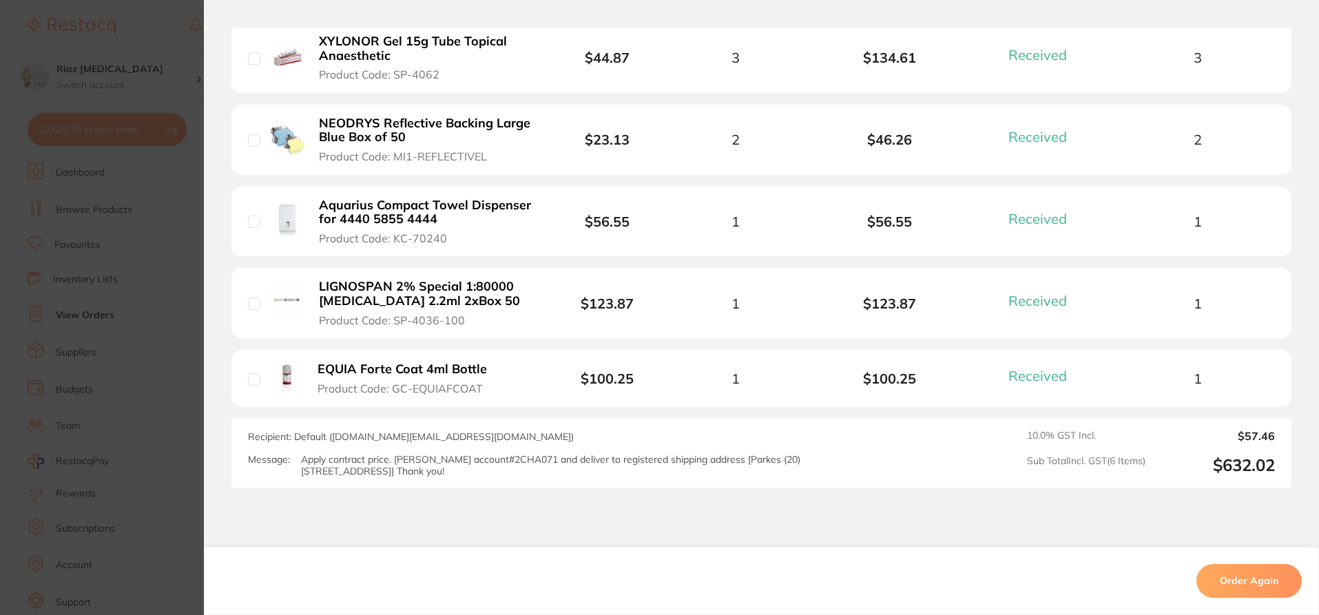
scroll to position [620, 0]
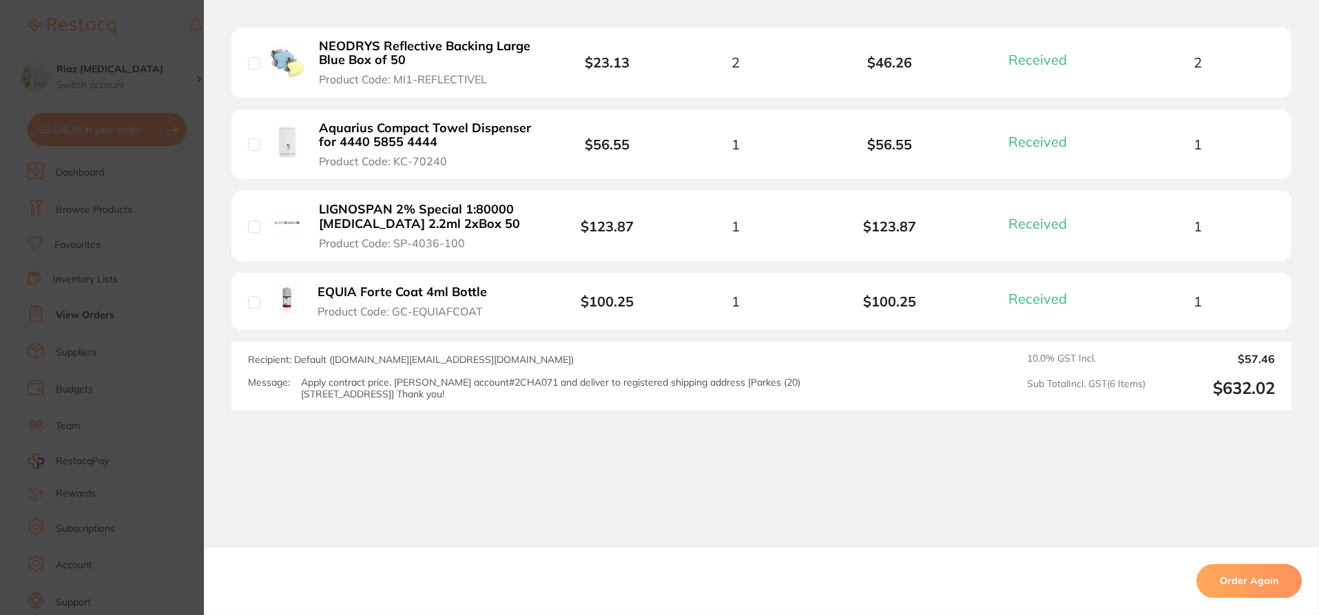
click at [144, 300] on section "Order ID: Restocq- 19408 Order Information 6 Received Completed Order Order Dat…" at bounding box center [659, 307] width 1319 height 615
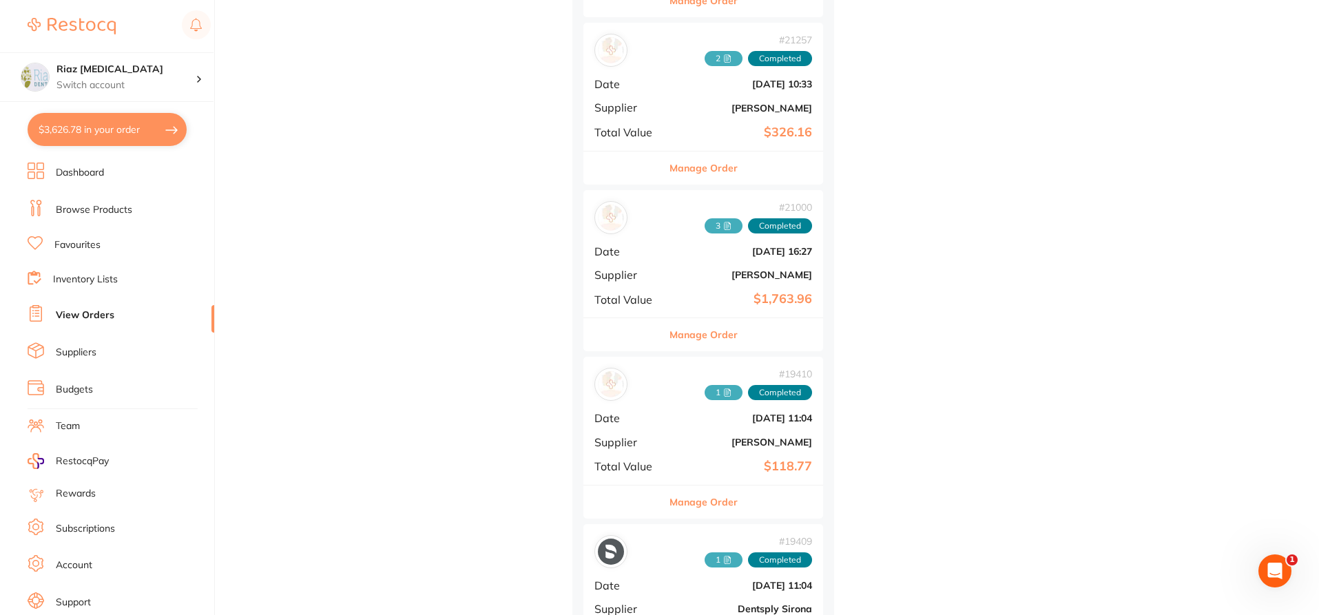
scroll to position [23229, 0]
click at [694, 264] on div "# 21000 3 Completed Date [DATE] 16:27 Supplier [PERSON_NAME] Total Value $1,763…" at bounding box center [703, 254] width 240 height 127
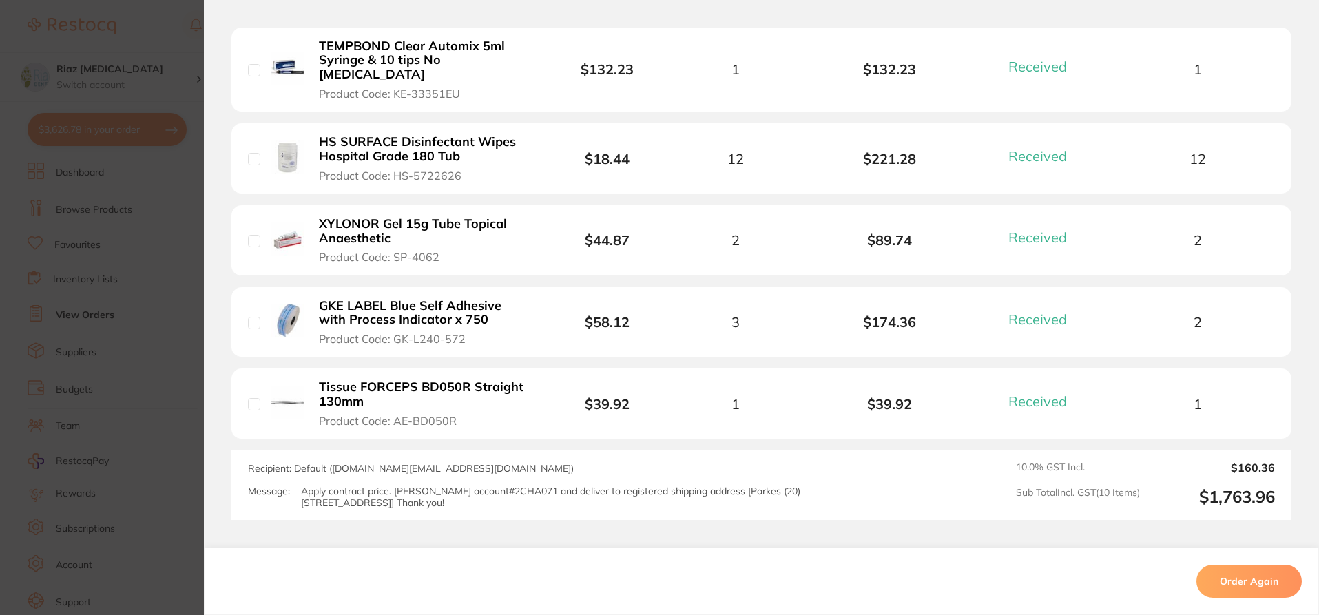
scroll to position [896, 0]
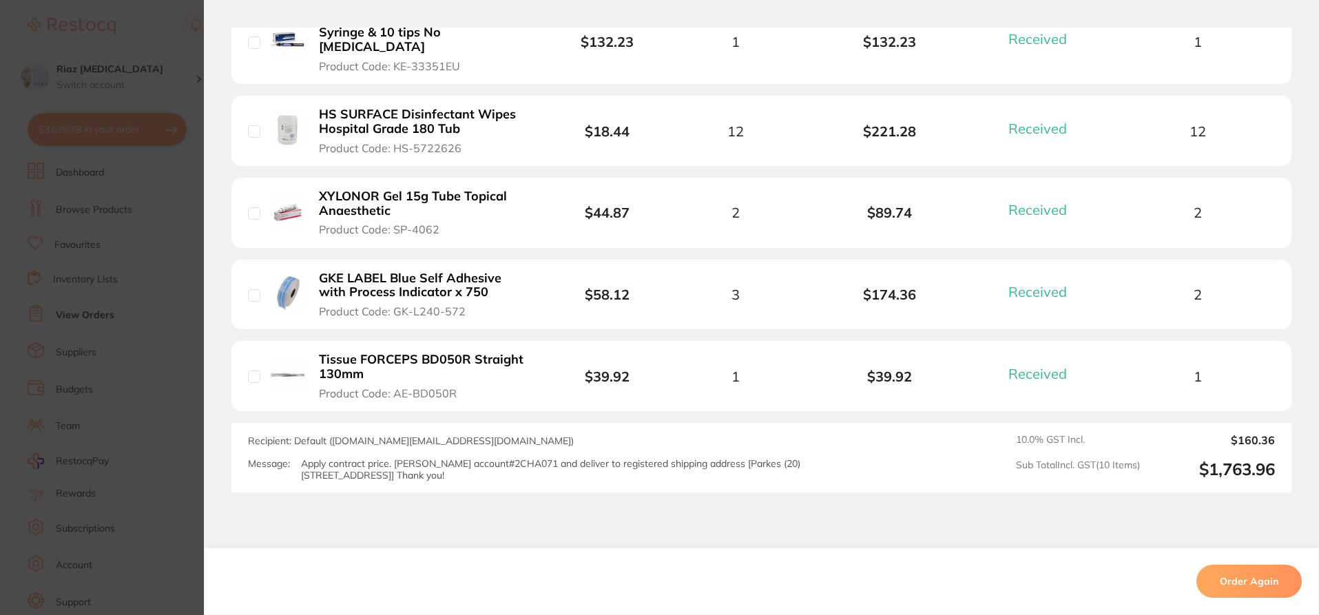
click at [157, 293] on section "Order ID: Restocq- 21000 Order Information 10 Received Completed Order Order Da…" at bounding box center [659, 307] width 1319 height 615
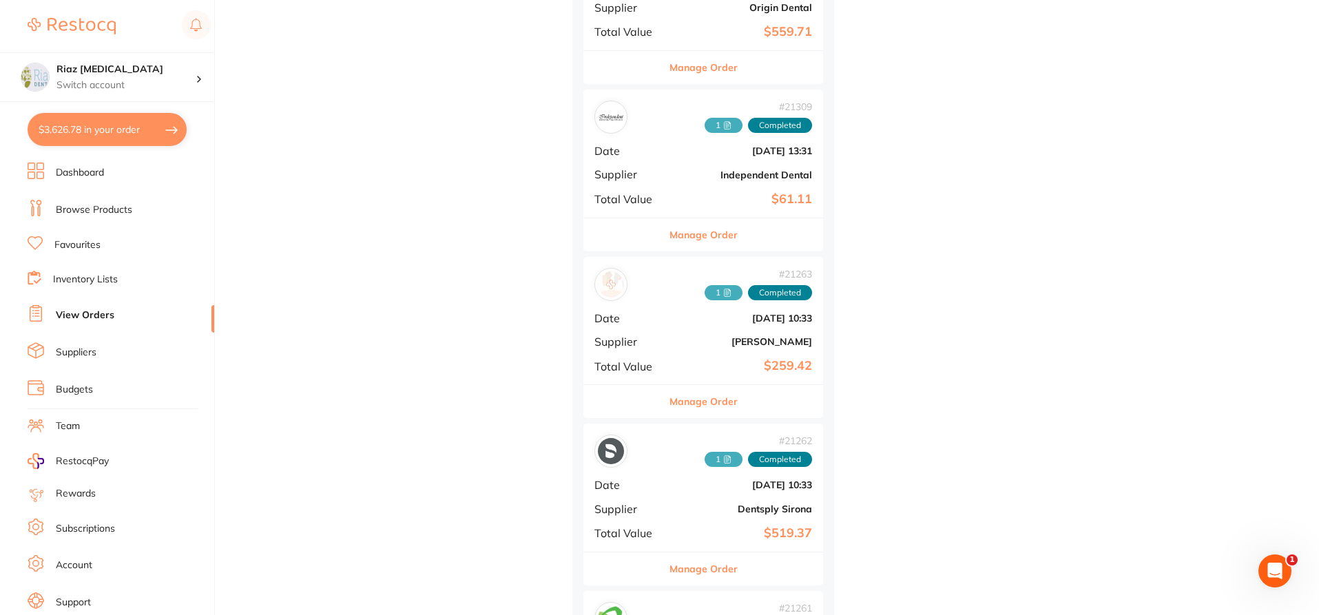
scroll to position [21989, 0]
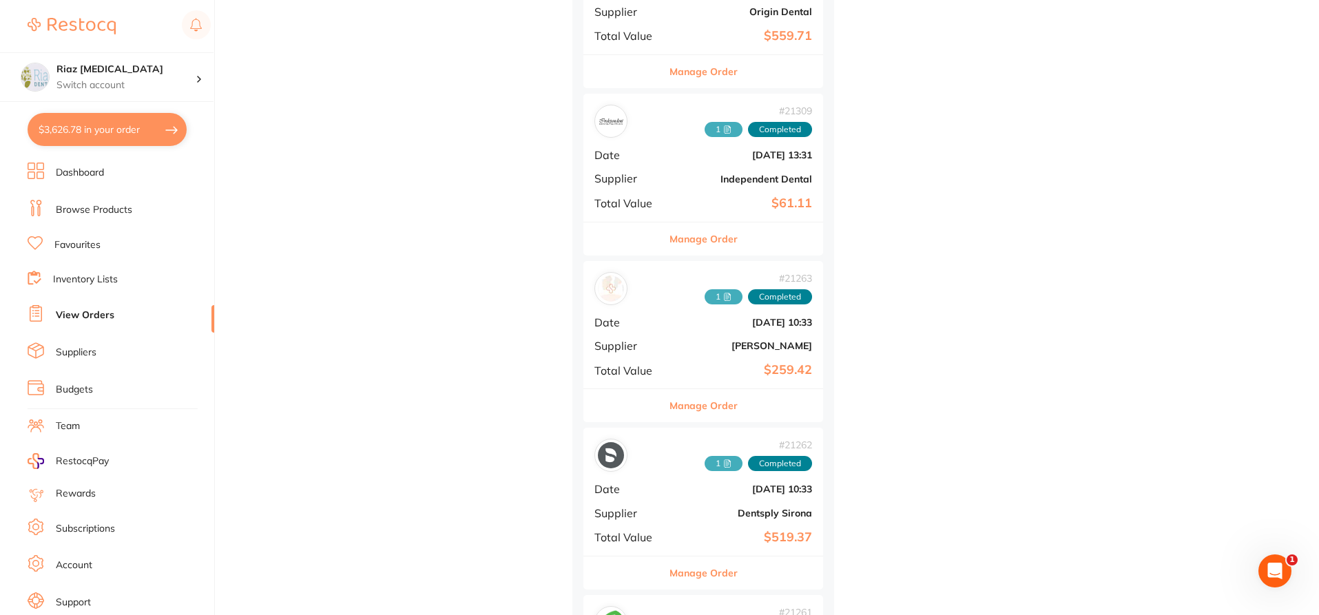
click at [661, 313] on div "# 21263 1 Completed Date [DATE] 10:33 Supplier [PERSON_NAME] Total Value $259.42" at bounding box center [703, 324] width 240 height 127
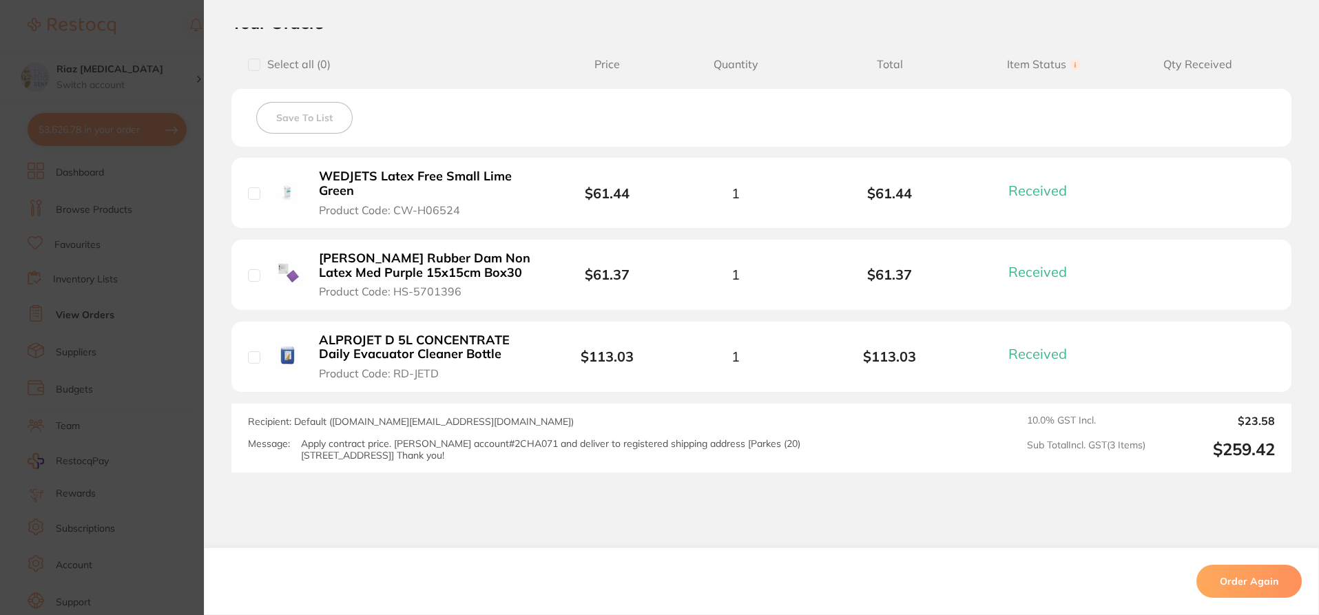
scroll to position [389, 0]
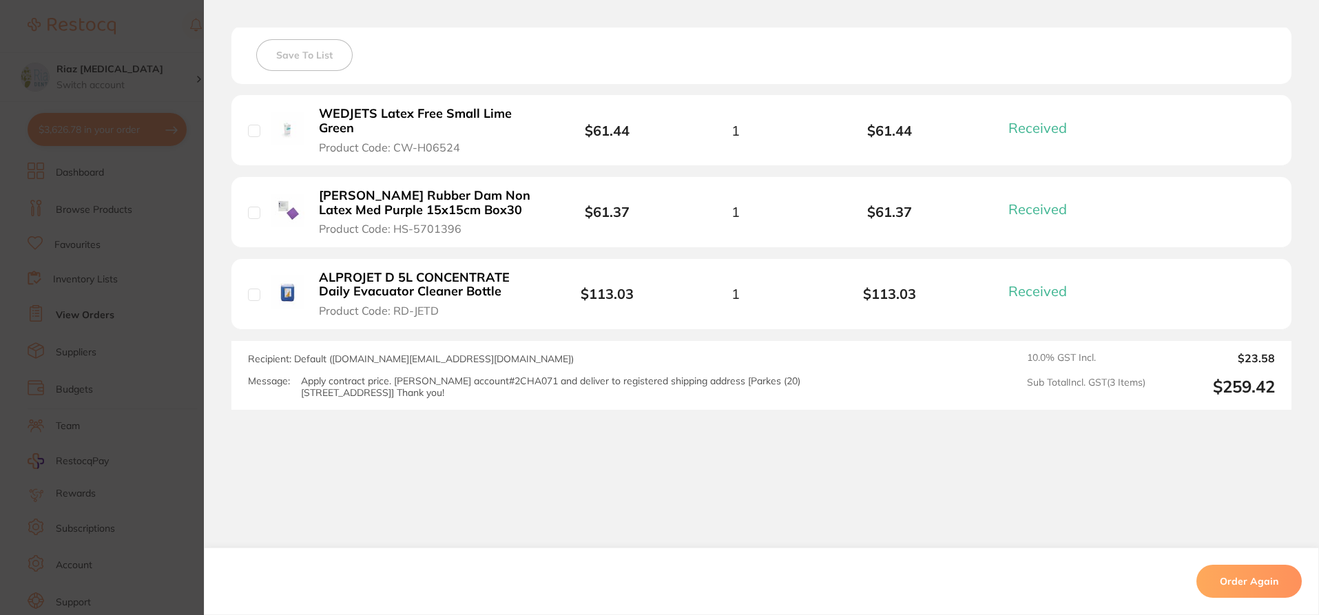
click at [144, 246] on section "Order ID: Restocq- 21263 Order Information 3 Received Completed Order Order Dat…" at bounding box center [659, 307] width 1319 height 615
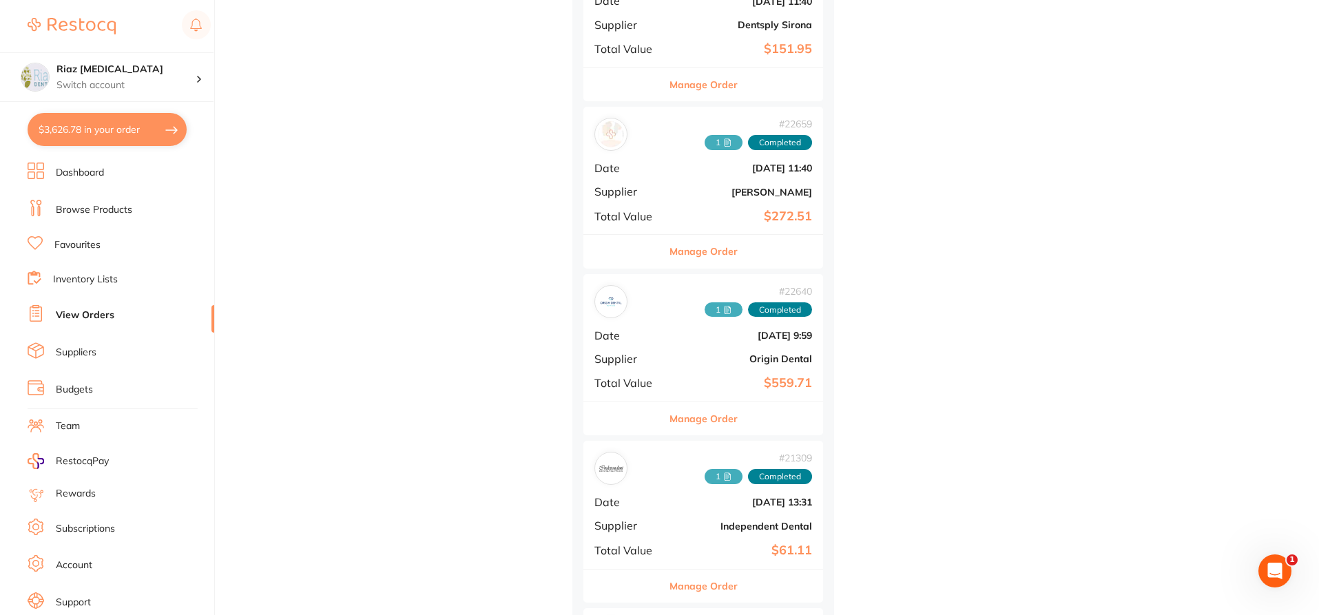
scroll to position [21576, 0]
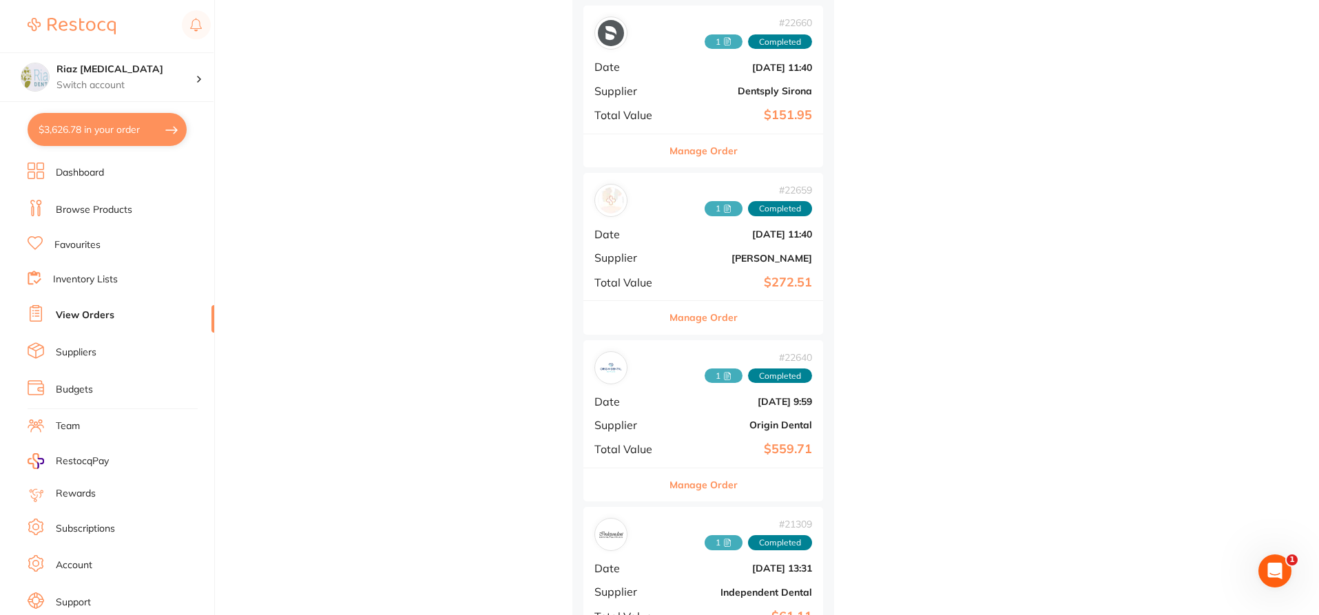
click at [663, 253] on span "Supplier" at bounding box center [629, 257] width 69 height 12
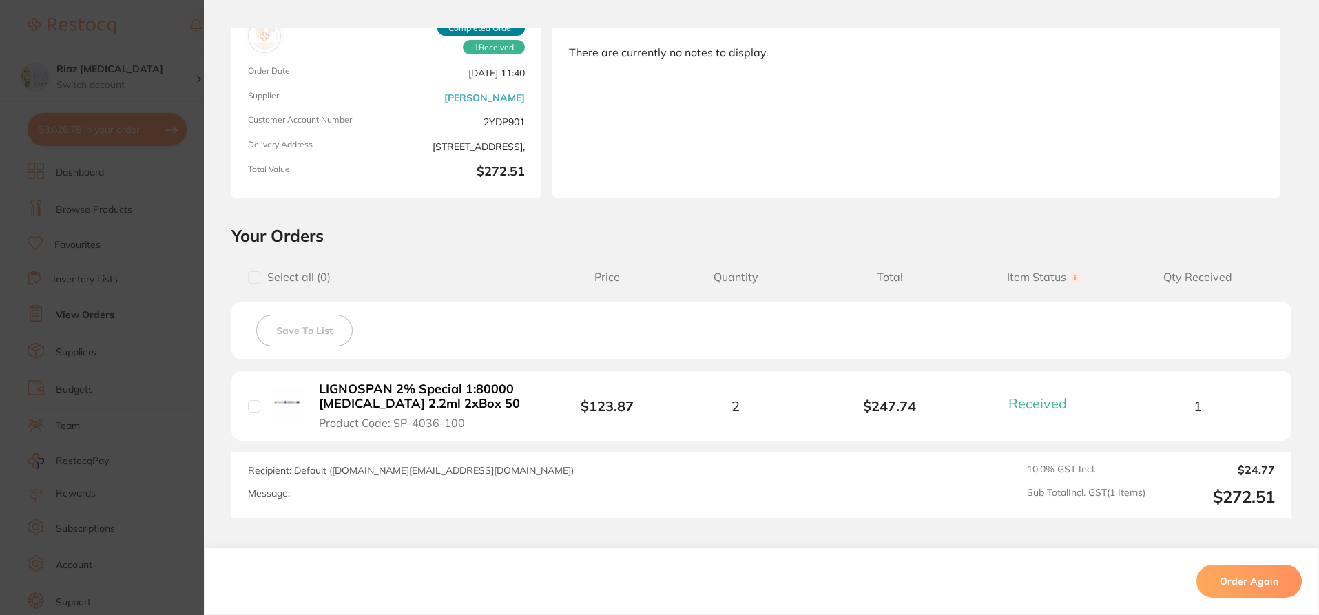
scroll to position [221, 0]
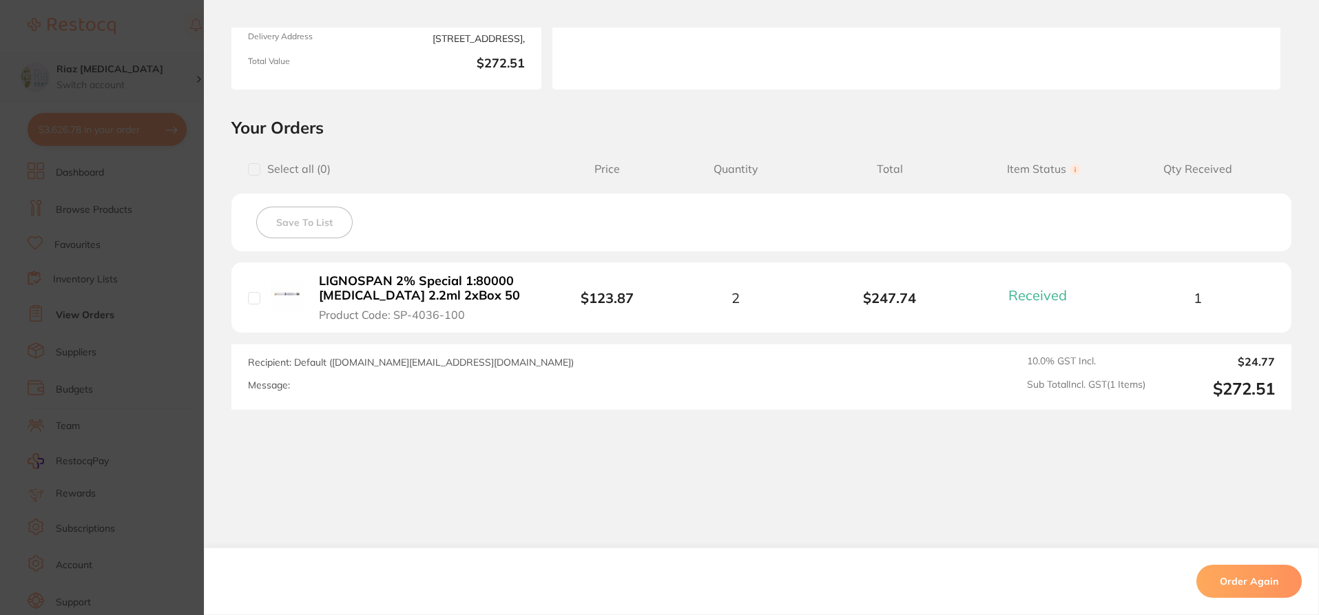
click at [163, 65] on section "Order ID: Restocq- 22659 Order Information 1 Received Completed Order Order Dat…" at bounding box center [659, 307] width 1319 height 615
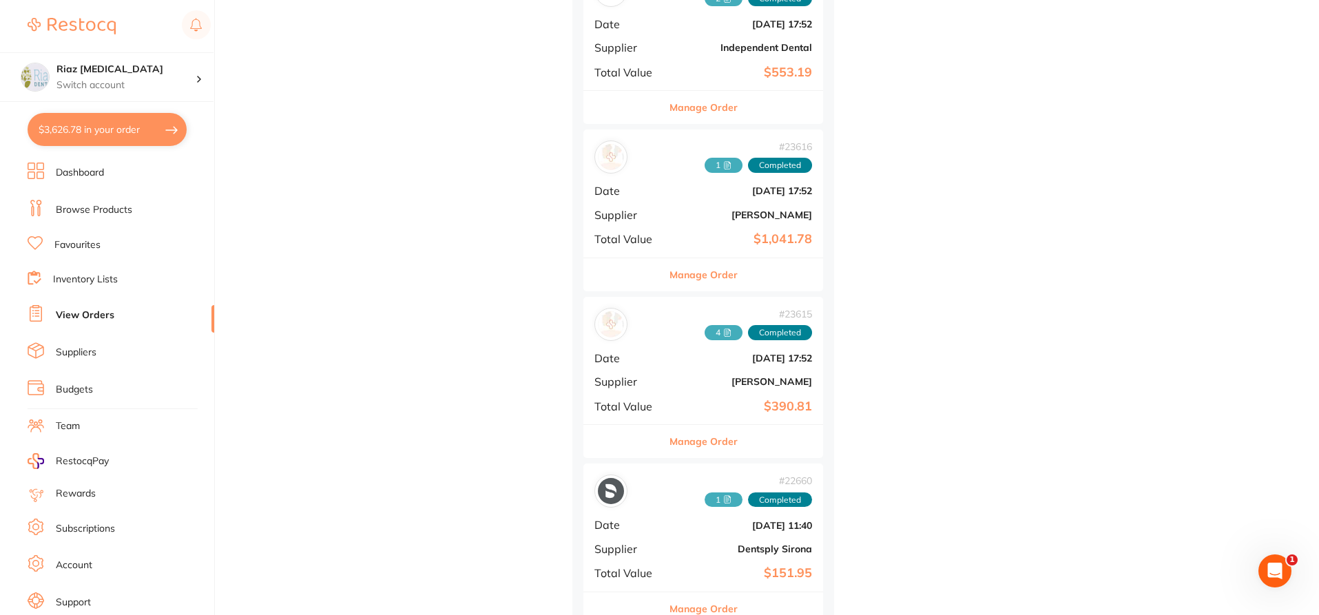
scroll to position [21093, 0]
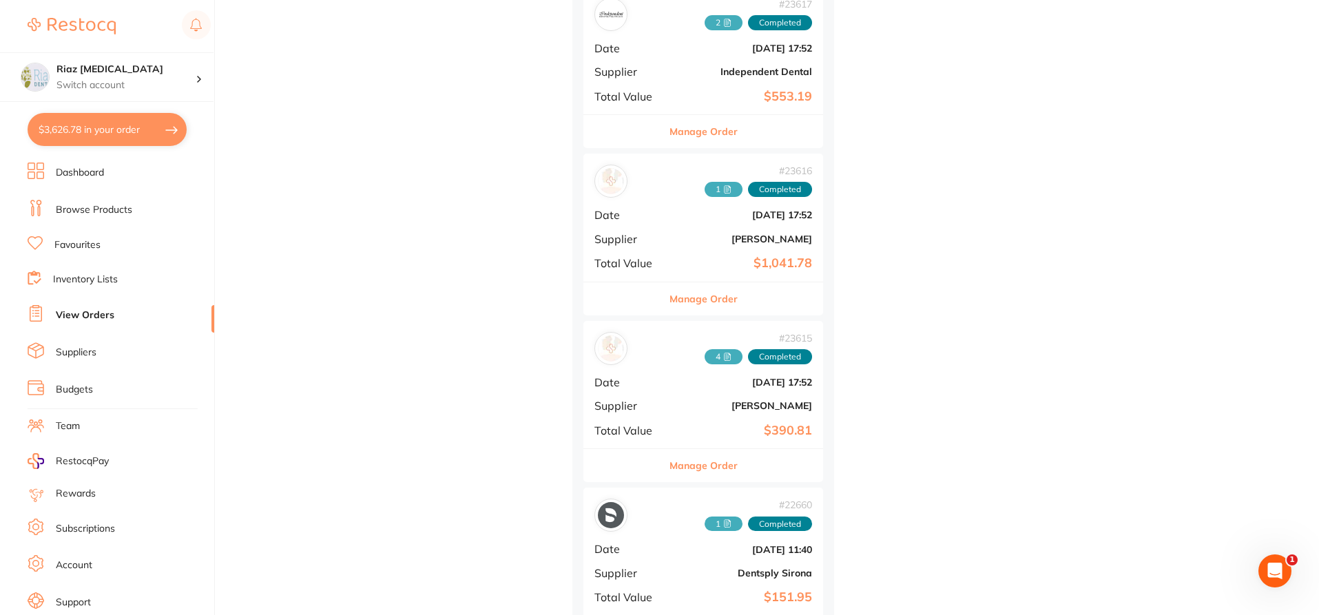
click at [679, 236] on div "# 23616 1 Completed Date Dec 4 2023, 17:52 Supplier Henry Schein Halas Total Va…" at bounding box center [703, 217] width 240 height 127
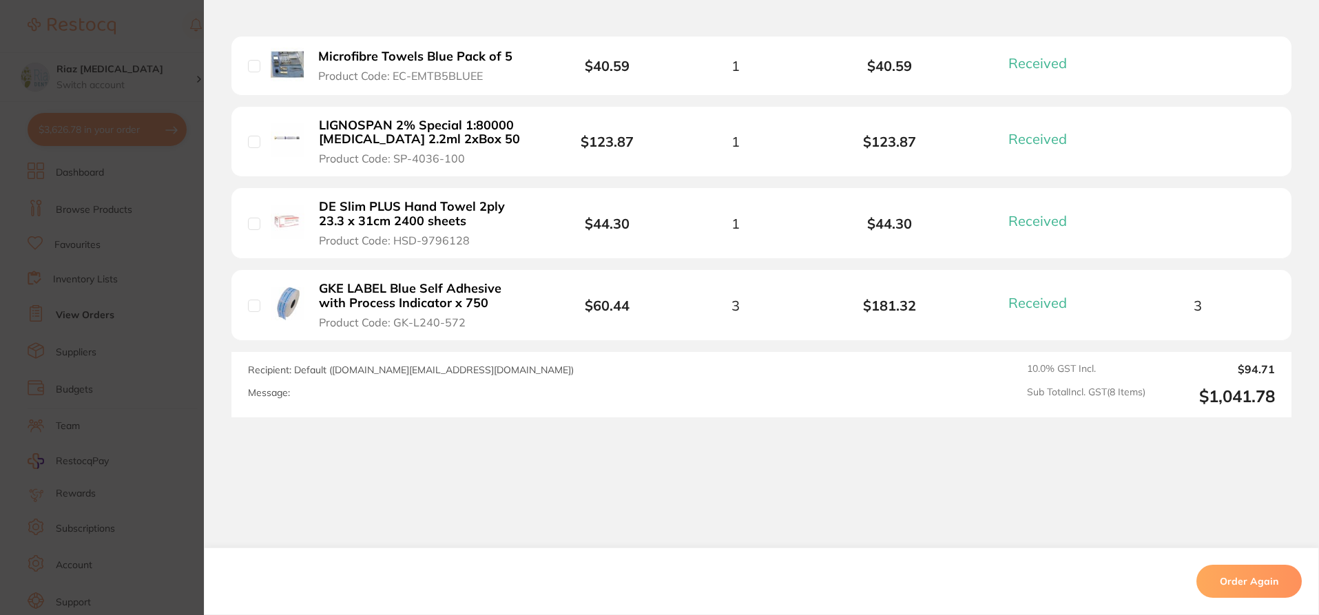
scroll to position [782, 0]
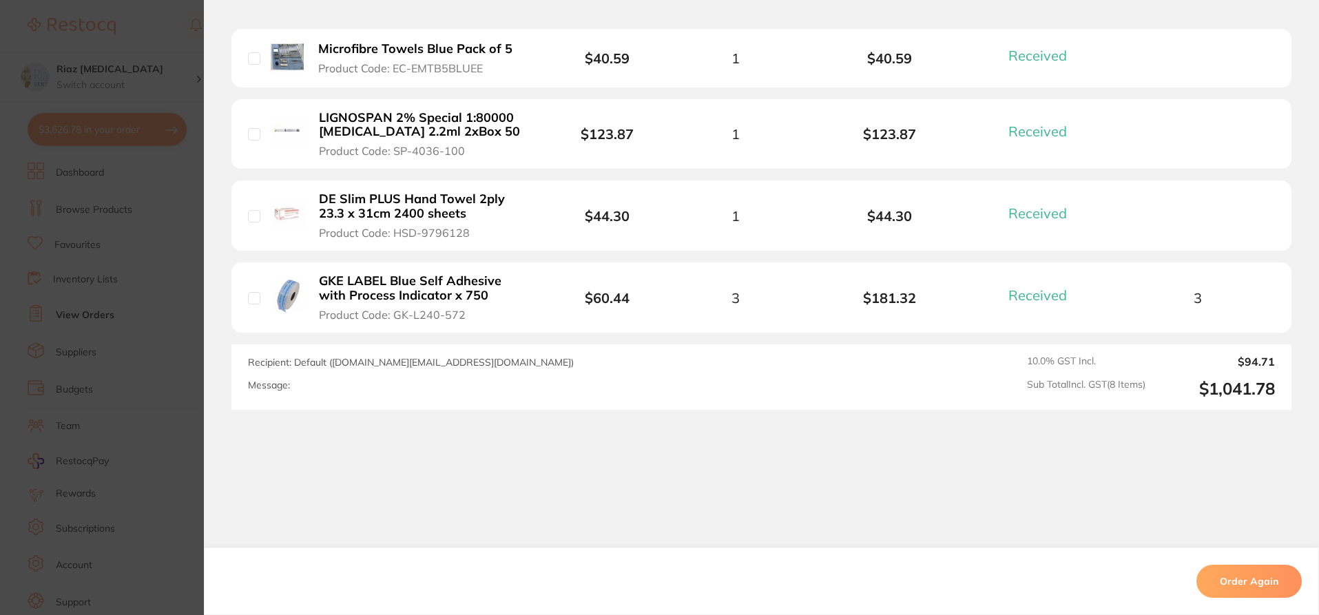
click at [141, 260] on section "Order ID: Restocq- 23616 Order Information 8 Received Completed Order Order Dat…" at bounding box center [659, 307] width 1319 height 615
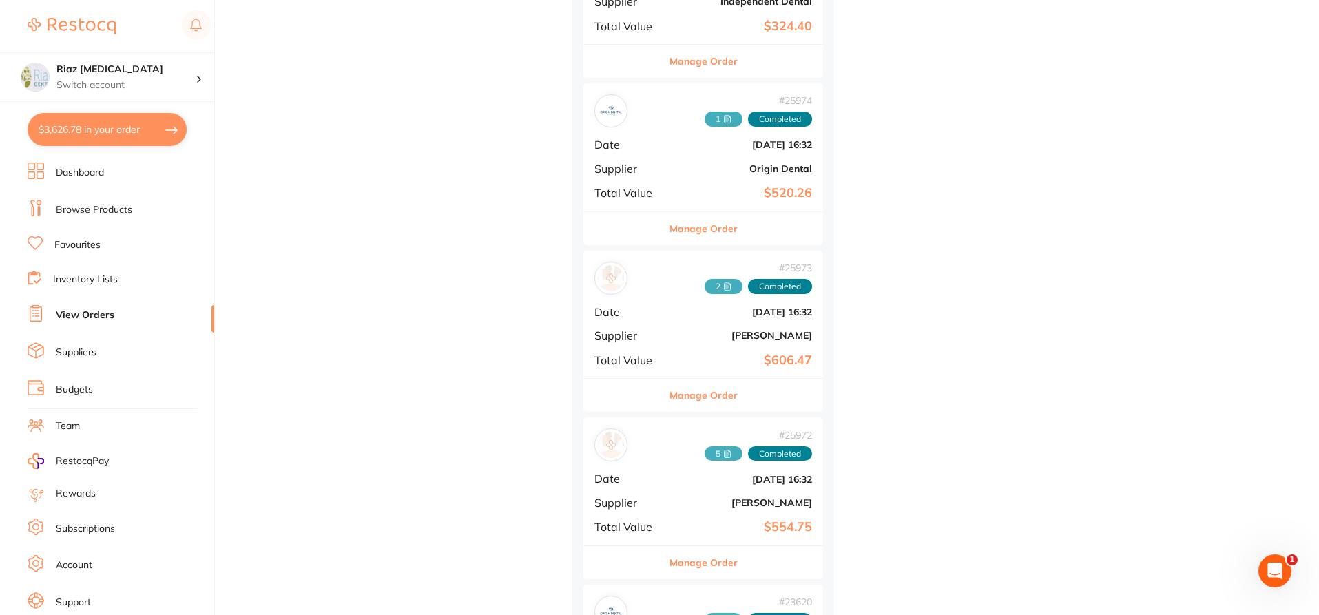
scroll to position [19991, 0]
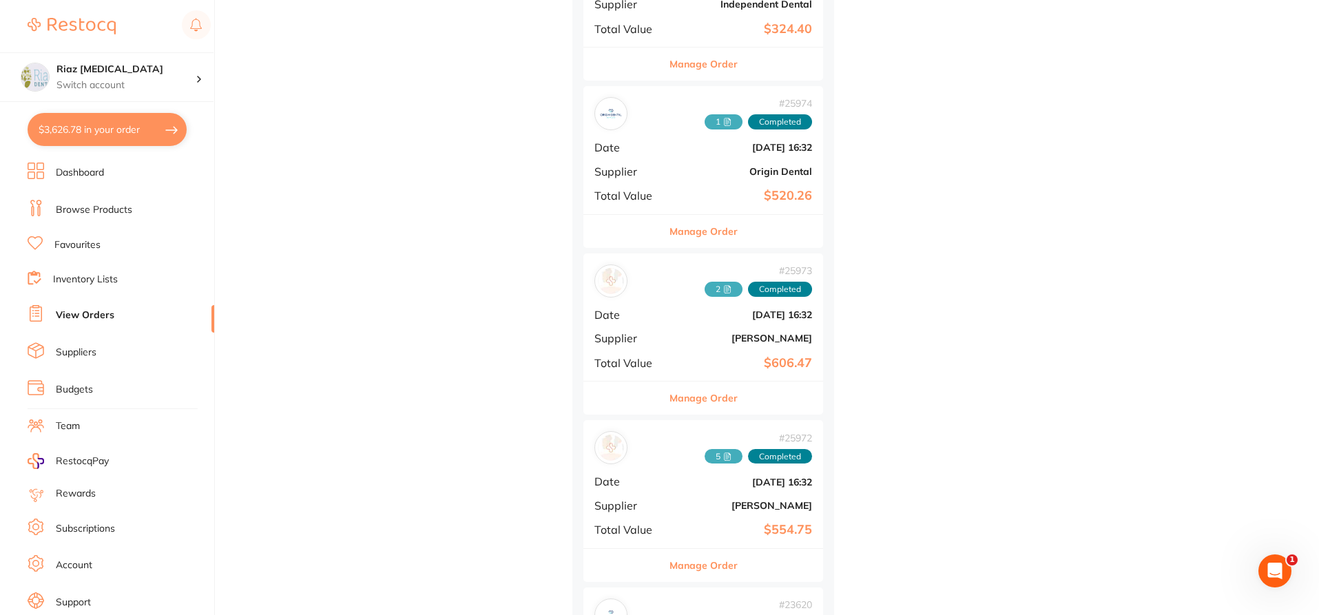
click at [681, 330] on div "# 25973 2 Completed Date Jan 15 2024, 16:32 Supplier Henry Schein Halas Total V…" at bounding box center [703, 317] width 240 height 127
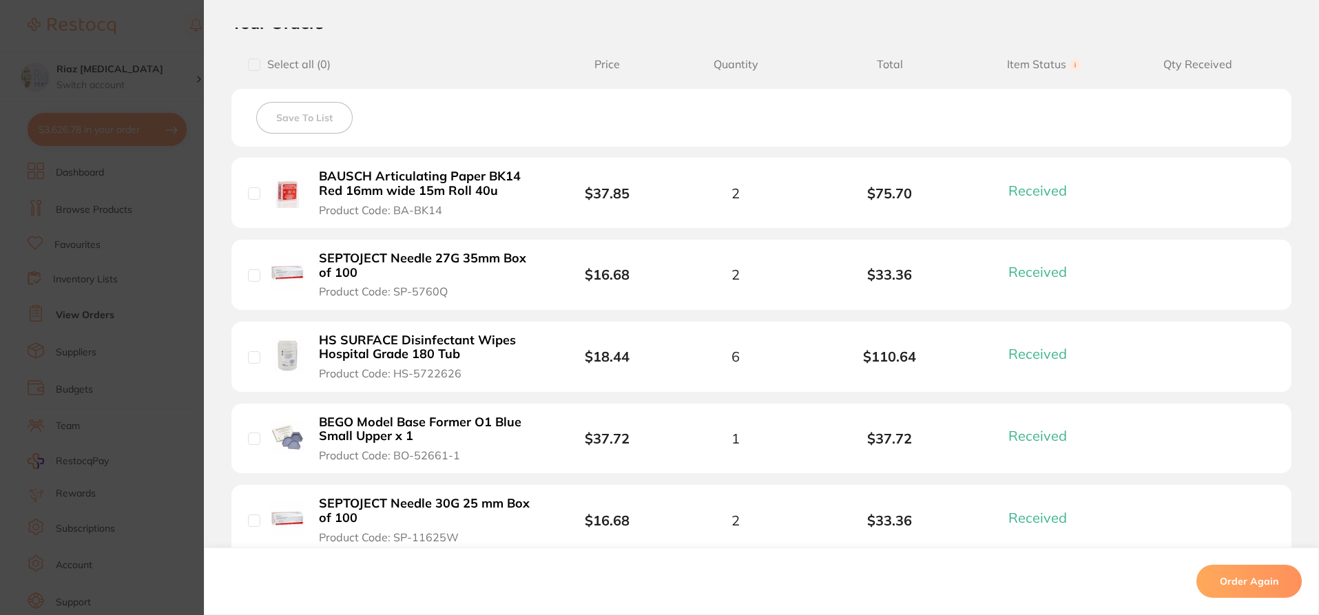
scroll to position [344, 0]
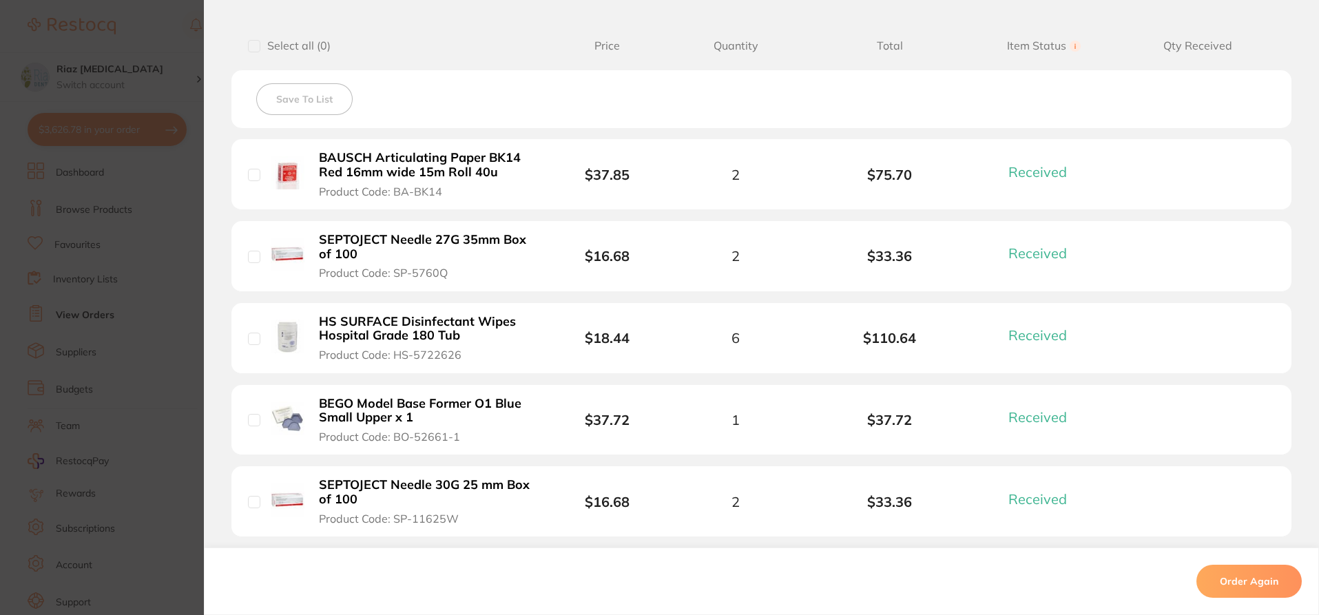
drag, startPoint x: 466, startPoint y: 273, endPoint x: 457, endPoint y: 275, distance: 9.9
click at [457, 275] on button "SEPTOJECT Needle 27G 35mm Box of 100 Product Code: SP-5760Q" at bounding box center [425, 256] width 221 height 48
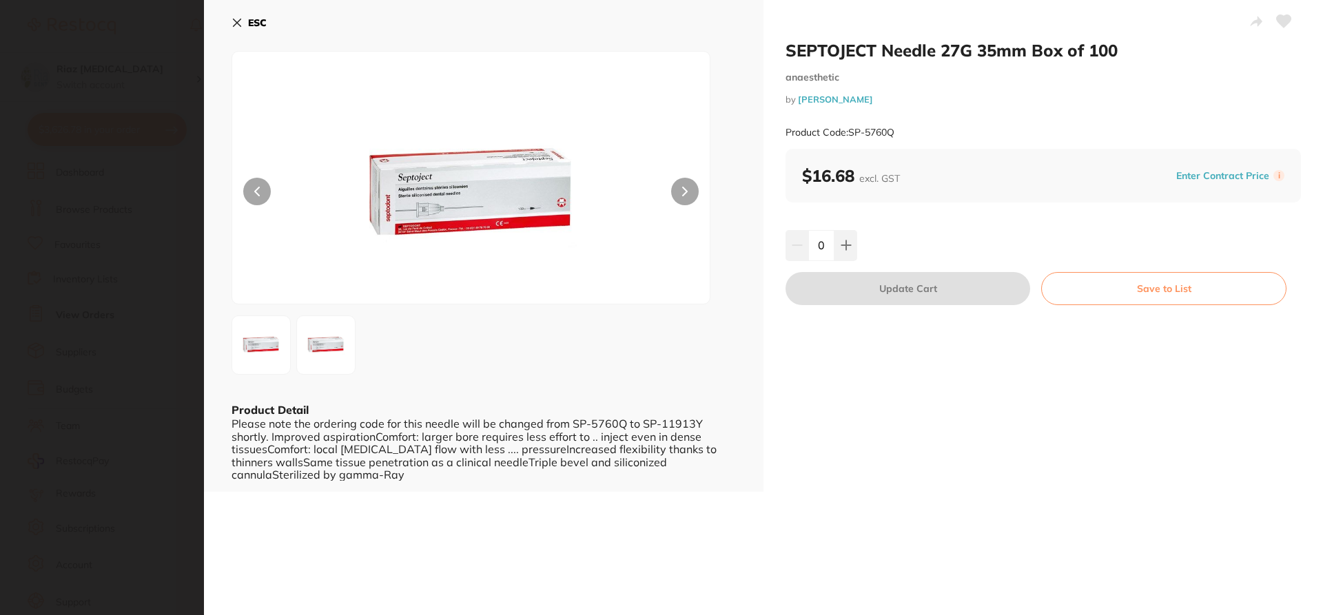
scroll to position [0, 0]
drag, startPoint x: 911, startPoint y: 133, endPoint x: 851, endPoint y: 137, distance: 60.8
click at [851, 137] on div "Product Code: SP-5760Q" at bounding box center [1042, 133] width 515 height 34
copy small "SP-5760Q"
click at [237, 21] on icon at bounding box center [236, 22] width 11 height 11
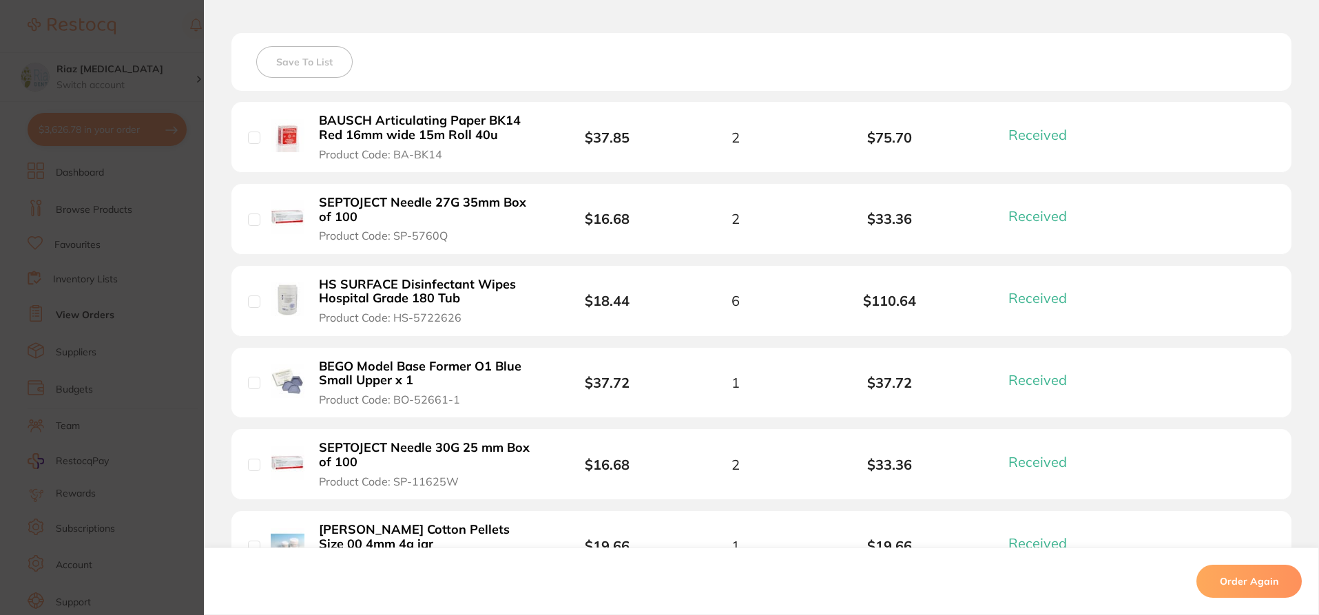
scroll to position [413, 0]
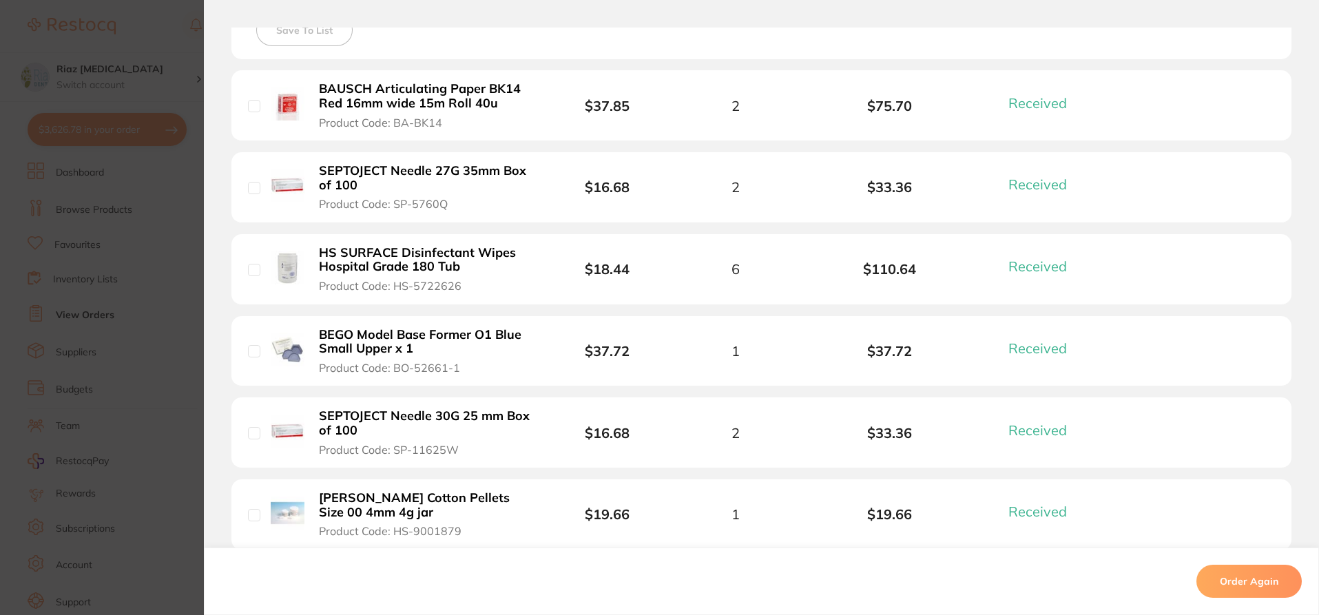
click at [464, 444] on button "SEPTOJECT Needle 30G 25 mm Box of 100 Product Code: SP-11625W" at bounding box center [425, 433] width 221 height 48
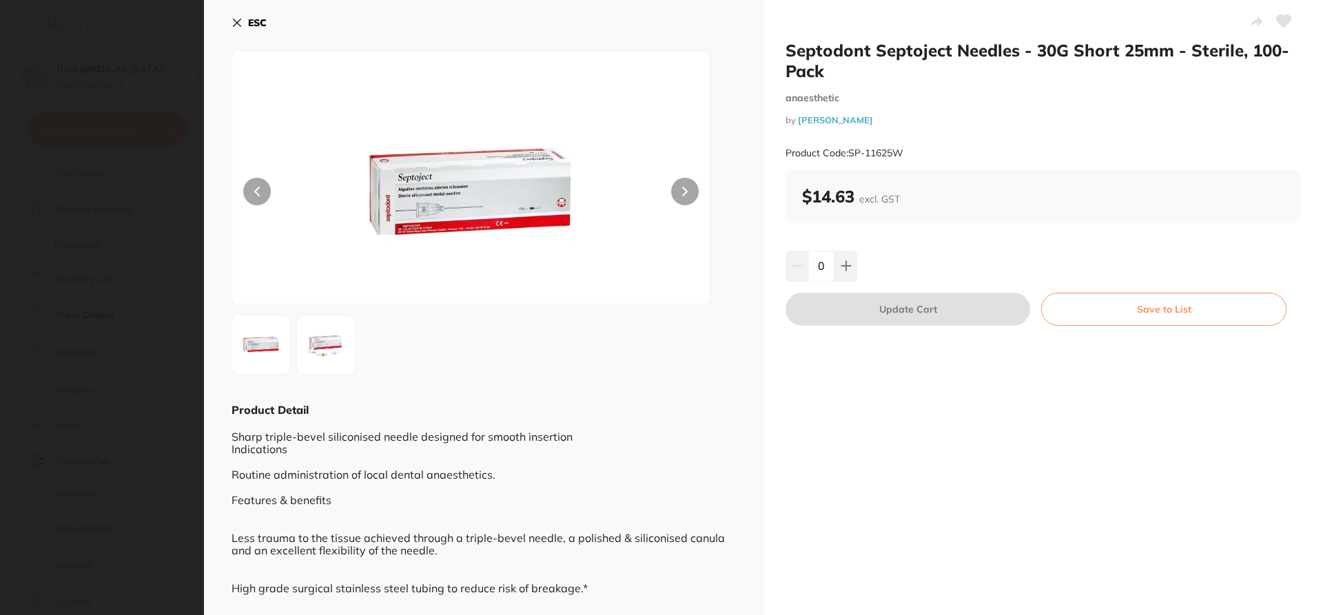
scroll to position [0, 0]
drag, startPoint x: 911, startPoint y: 152, endPoint x: 849, endPoint y: 155, distance: 62.1
click at [849, 155] on div "Product Code: SP-11625W" at bounding box center [1042, 153] width 515 height 34
copy small "SP-11625W"
